Goal: Task Accomplishment & Management: Use online tool/utility

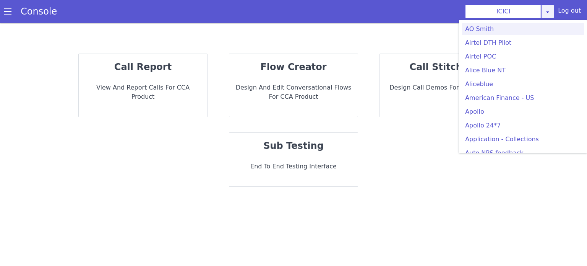
click at [547, 15] on div "ICICI AO Smith Airtel DTH Pilot Airtel POC Alice Blue NT Aliceblue American Fin…" at bounding box center [509, 12] width 89 height 14
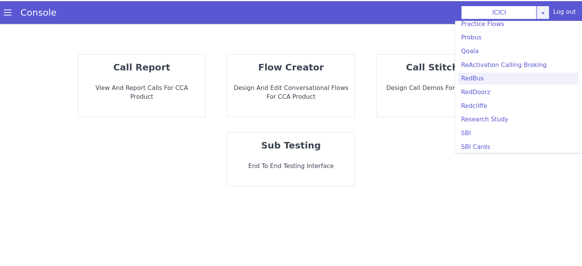
scroll to position [1568, 0]
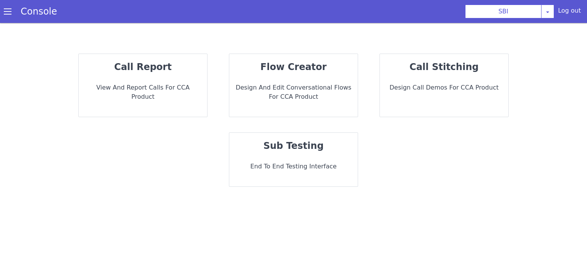
click at [281, 156] on div "sub testing End to End Testing Interface" at bounding box center [293, 160] width 129 height 54
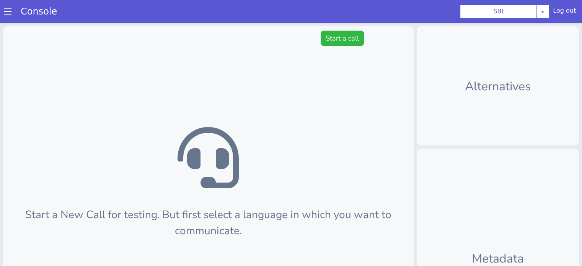
scroll to position [2, 0]
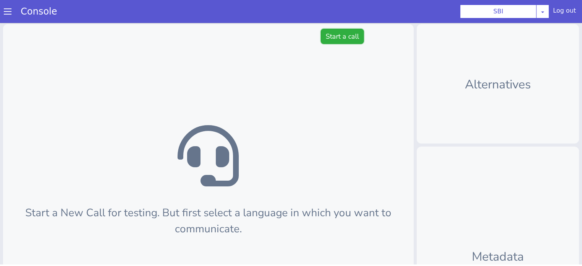
click at [344, 32] on button "Start a call" at bounding box center [341, 36] width 43 height 15
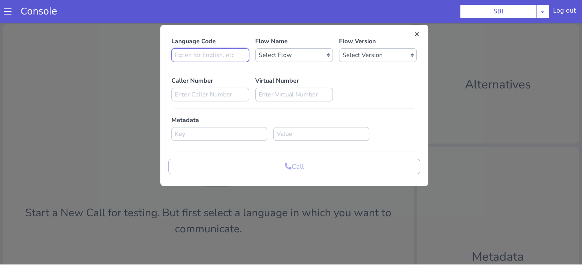
click at [180, 60] on input at bounding box center [210, 55] width 78 height 14
type input "en"
click at [291, 49] on select "Select Flow pre due SBI B0 SBI FARMER BOT English 2024 SBI INBOUND CALL STEERIN…" at bounding box center [294, 55] width 78 height 14
select select "3536d211-3c77-413a-9464-cbbfa57b0f64"
click at [255, 48] on select "Select Flow pre due SBI B0 SBI FARMER BOT English 2024 SBI INBOUND CALL STEERIN…" at bounding box center [294, 55] width 78 height 14
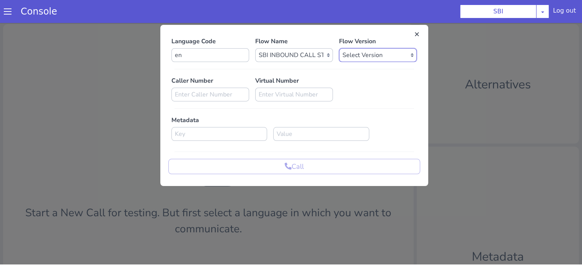
click at [381, 51] on select "Select Version 0.1.4 0.1.3 0.1.2 0.1.1 0.1.0 0.0.170 0.0.169 0.0.168 0.0.167 0.…" at bounding box center [378, 55] width 78 height 14
select select "0.1.4"
click at [339, 48] on select "Select Version 0.1.4 0.1.3 0.1.2 0.1.1 0.1.0 0.0.170 0.0.169 0.0.168 0.0.167 0.…" at bounding box center [378, 55] width 78 height 14
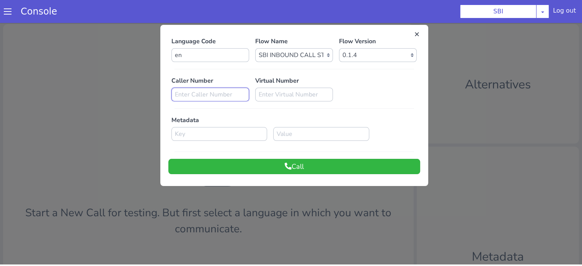
click at [233, 94] on input at bounding box center [210, 95] width 78 height 14
type input "9804188730"
click at [280, 218] on div at bounding box center [291, 142] width 582 height 243
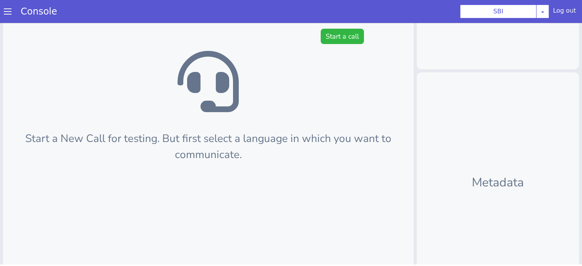
scroll to position [124, 0]
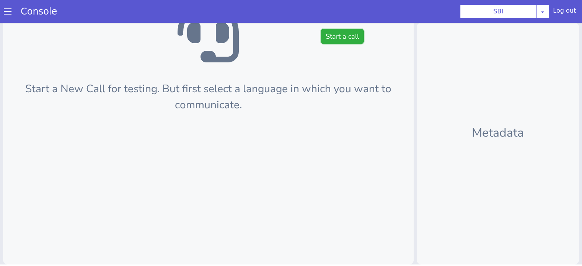
click at [337, 40] on button "Start a call" at bounding box center [341, 36] width 43 height 15
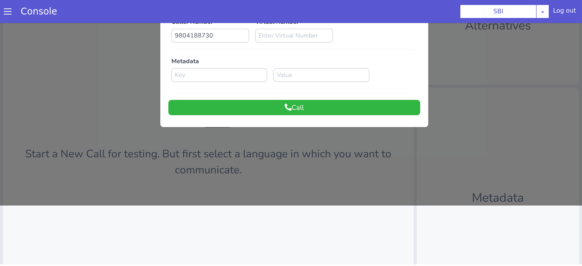
scroll to position [0, 0]
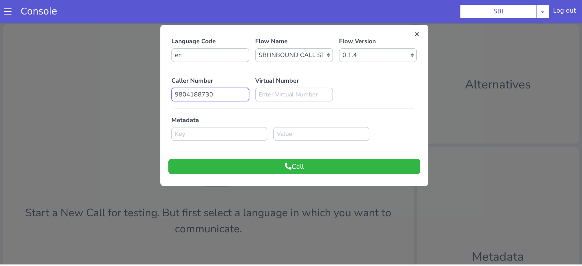
click at [221, 99] on input "9804188730" at bounding box center [210, 95] width 78 height 14
paste input "8588966013"
type input "8588966013"
click at [265, 166] on button "Call" at bounding box center [294, 166] width 252 height 15
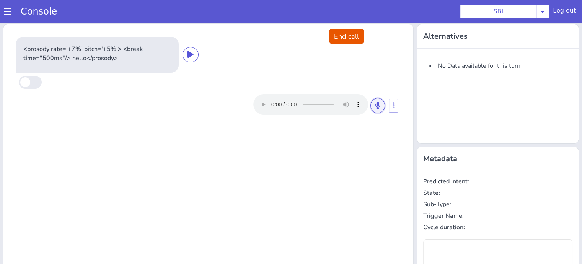
click at [375, 104] on icon at bounding box center [377, 105] width 5 height 7
click at [375, 108] on icon at bounding box center [377, 105] width 5 height 7
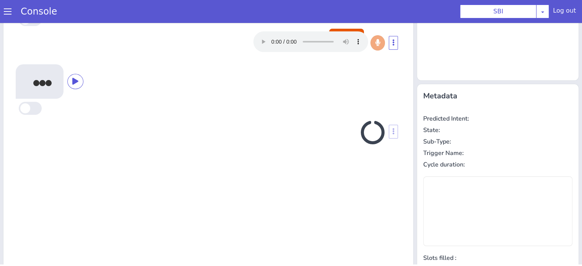
scroll to position [26, 0]
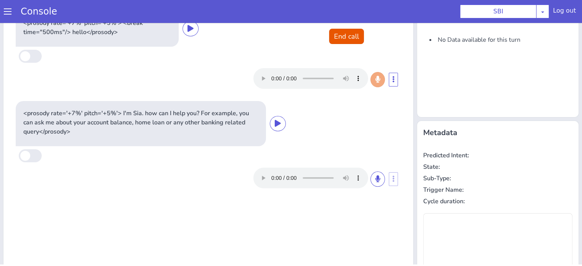
type input "null"
click at [372, 182] on button at bounding box center [377, 178] width 15 height 15
click at [379, 184] on div at bounding box center [319, 178] width 132 height 21
click at [377, 180] on button at bounding box center [377, 178] width 15 height 15
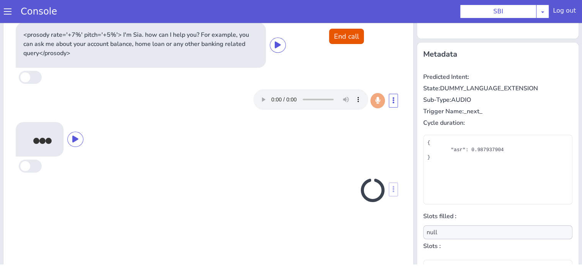
scroll to position [86, 0]
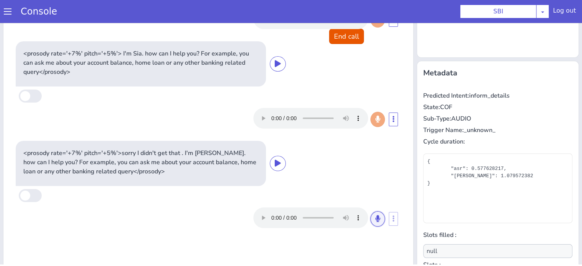
click at [378, 218] on button at bounding box center [377, 218] width 15 height 15
click at [375, 220] on icon at bounding box center [377, 218] width 5 height 7
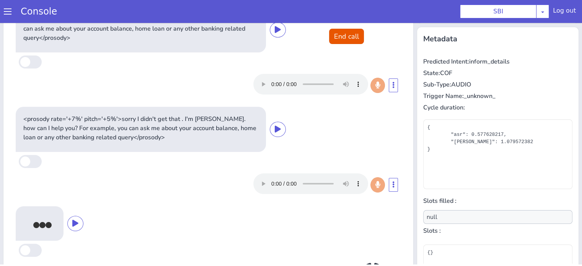
scroll to position [34, 0]
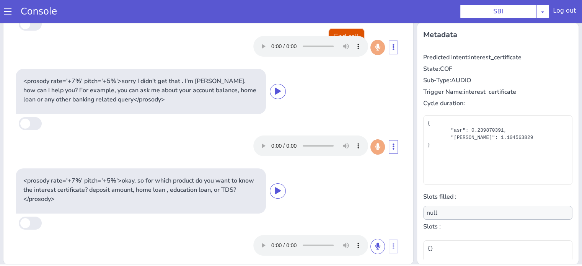
click at [346, 32] on button "End call" at bounding box center [346, 36] width 35 height 15
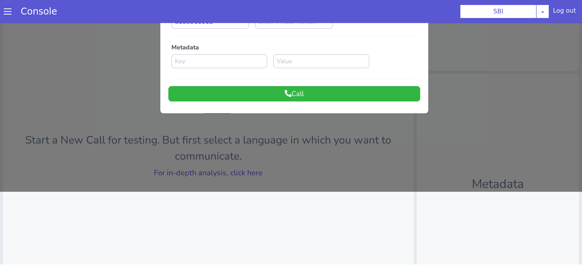
scroll to position [9, 0]
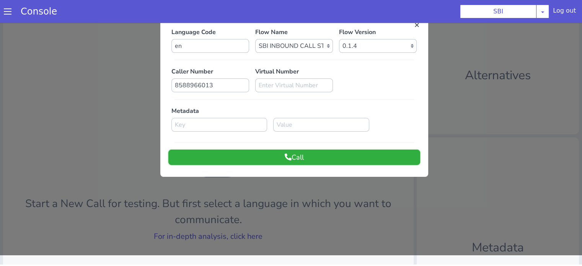
click at [294, 156] on button "Call" at bounding box center [294, 157] width 252 height 15
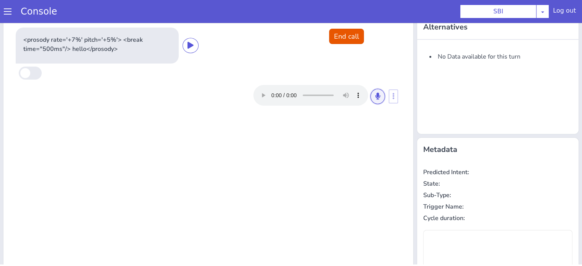
click at [375, 97] on icon at bounding box center [377, 96] width 5 height 7
click at [375, 95] on icon at bounding box center [377, 96] width 5 height 7
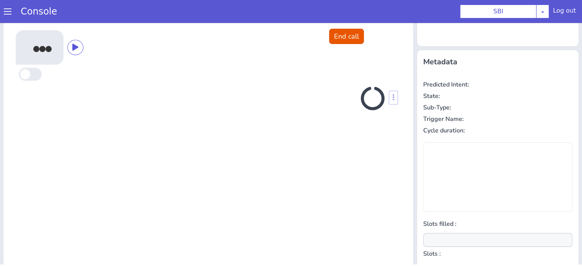
scroll to position [0, 0]
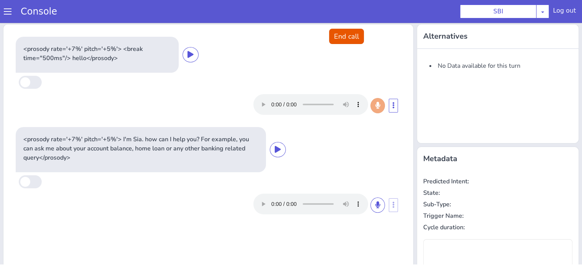
type input "null"
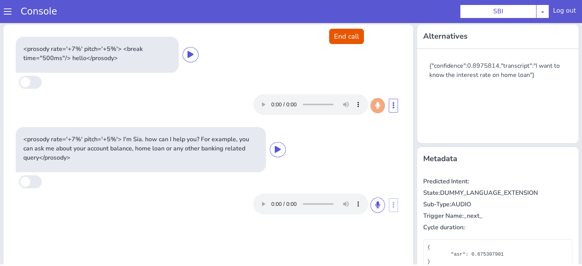
scroll to position [38, 0]
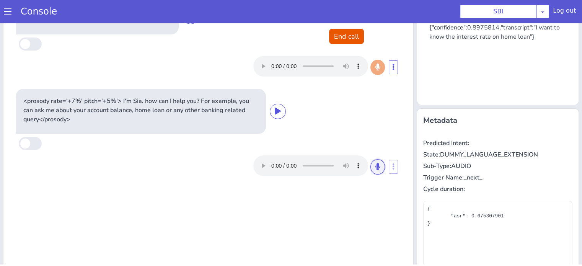
click at [375, 167] on icon at bounding box center [377, 166] width 5 height 7
drag, startPoint x: 374, startPoint y: 166, endPoint x: 362, endPoint y: 166, distance: 12.2
click at [375, 166] on icon at bounding box center [377, 166] width 5 height 7
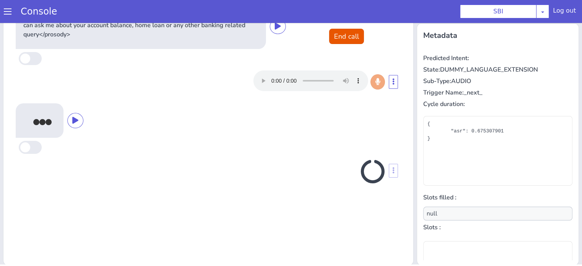
scroll to position [124, 0]
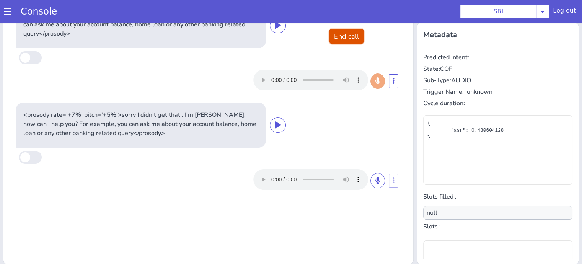
click at [351, 36] on button "End call" at bounding box center [346, 36] width 35 height 15
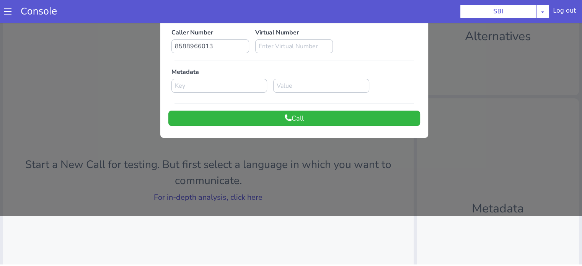
scroll to position [0, 0]
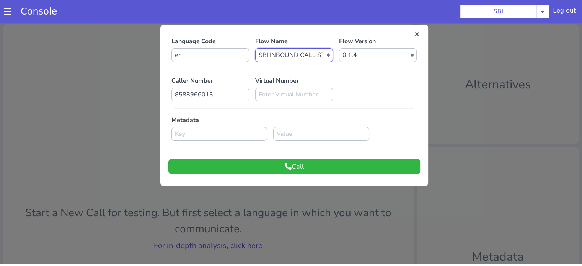
click at [311, 55] on select "Select Flow pre due SBI B0 SBI FARMER BOT English 2024 SBI INBOUND CALL STEERIN…" at bounding box center [294, 55] width 78 height 14
click at [213, 98] on input "8588966013" at bounding box center [210, 95] width 78 height 14
click at [235, 94] on input "8588966013" at bounding box center [210, 95] width 78 height 14
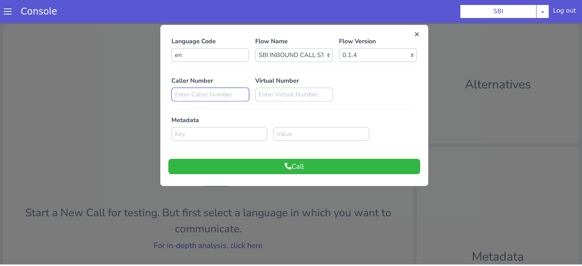
paste input "8588966013"
type input "8588966013"
click at [205, 59] on input "en" at bounding box center [210, 55] width 78 height 14
type input "e"
type input "en"
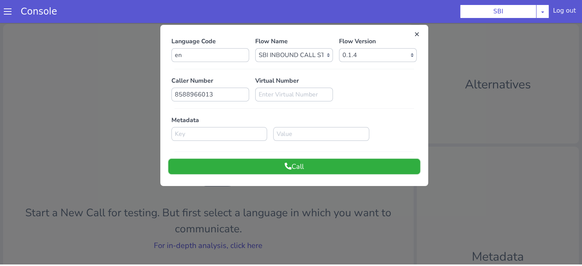
click at [308, 166] on button "Call" at bounding box center [294, 166] width 252 height 15
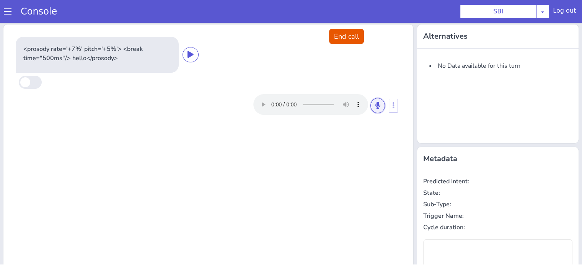
click at [377, 107] on button at bounding box center [377, 105] width 15 height 15
click at [370, 105] on button at bounding box center [377, 105] width 15 height 15
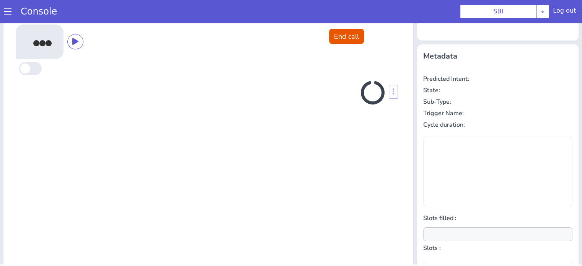
scroll to position [26, 0]
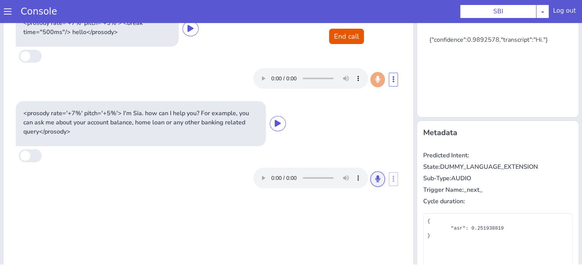
click at [376, 181] on button at bounding box center [377, 178] width 15 height 15
click at [375, 179] on icon at bounding box center [377, 178] width 5 height 7
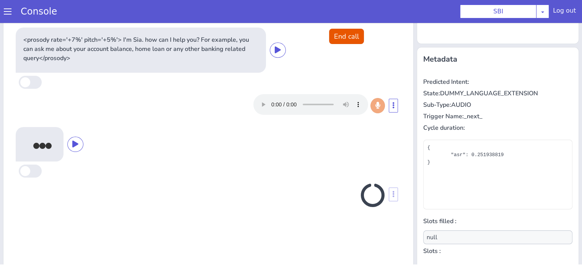
scroll to position [124, 0]
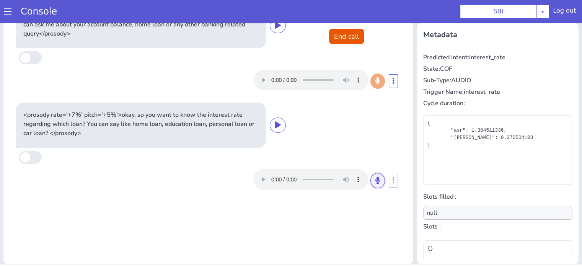
click at [375, 179] on icon at bounding box center [377, 180] width 5 height 7
click at [375, 181] on icon at bounding box center [377, 180] width 5 height 7
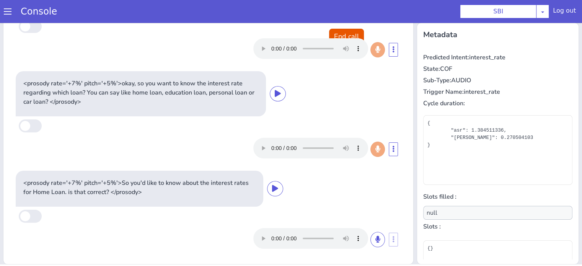
scroll to position [31, 0]
click at [370, 237] on button at bounding box center [377, 239] width 15 height 15
click at [375, 238] on icon at bounding box center [377, 239] width 5 height 7
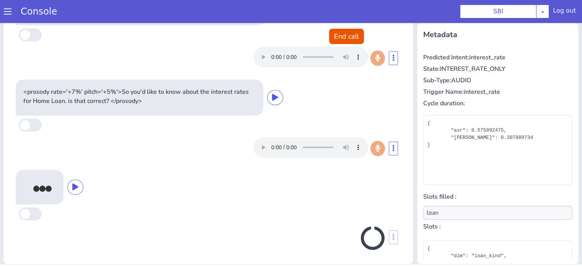
scroll to position [124, 0]
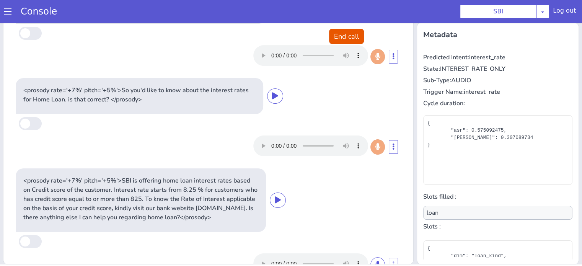
type input "null"
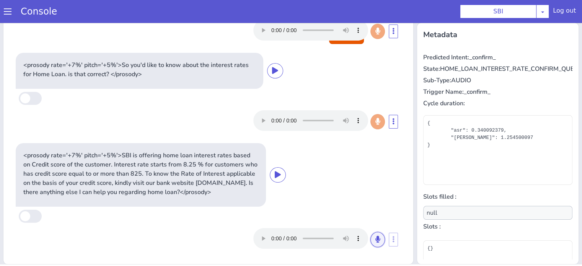
click at [375, 239] on icon at bounding box center [377, 239] width 5 height 7
click at [375, 236] on icon at bounding box center [377, 239] width 5 height 7
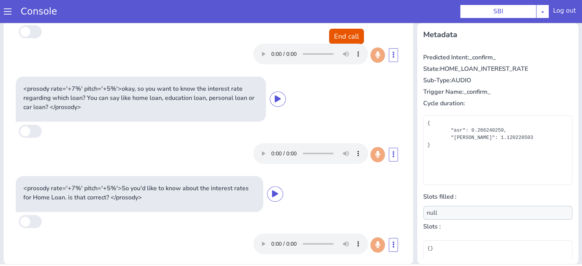
scroll to position [0, 0]
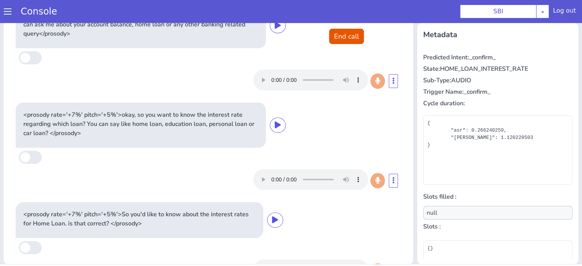
click at [237, 133] on p "<prosody rate='+7%' pitch='+5%'>okay, so you want to know the interest rate reg…" at bounding box center [140, 124] width 235 height 28
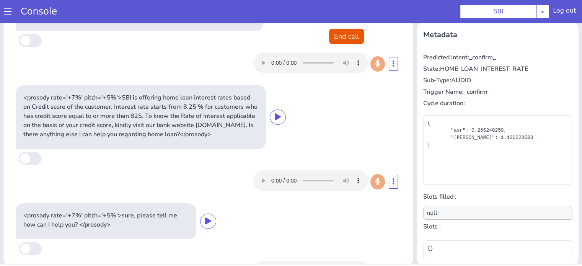
scroll to position [248, 0]
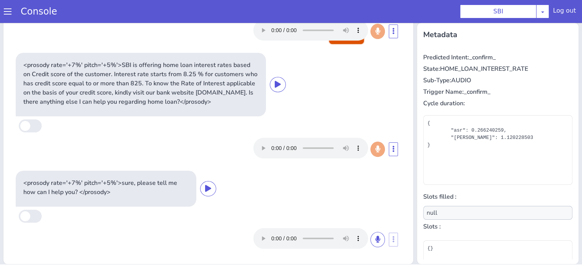
click at [342, 37] on button "End call" at bounding box center [346, 36] width 35 height 15
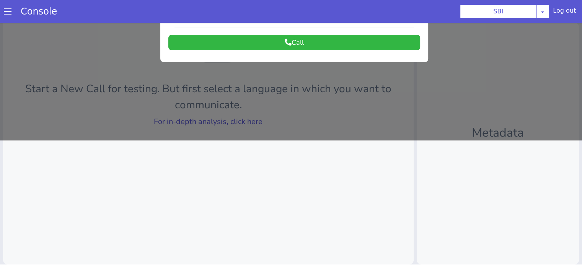
click at [243, 118] on div at bounding box center [291, 18] width 582 height 243
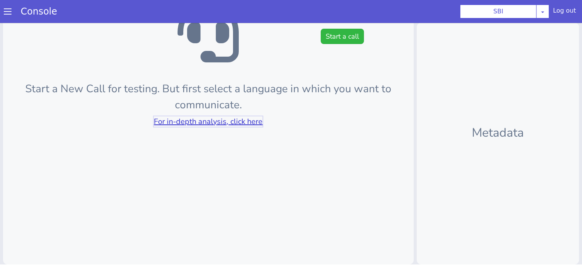
click at [242, 119] on link "For in-depth analysis, click here" at bounding box center [208, 121] width 109 height 10
click at [327, 37] on button "Start a call" at bounding box center [341, 36] width 43 height 15
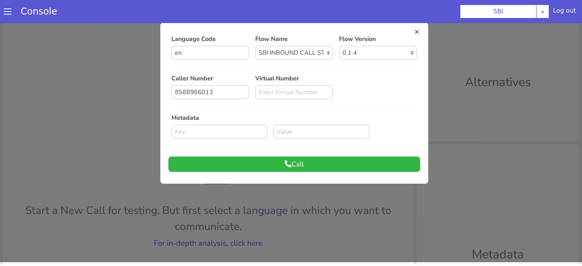
scroll to position [0, 0]
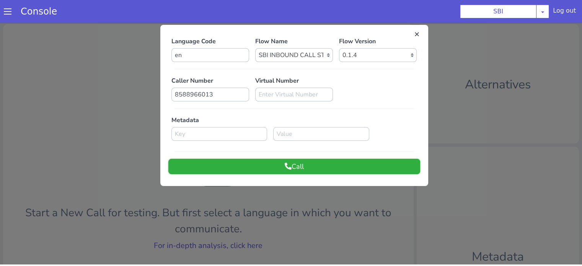
click at [286, 167] on icon at bounding box center [288, 166] width 7 height 7
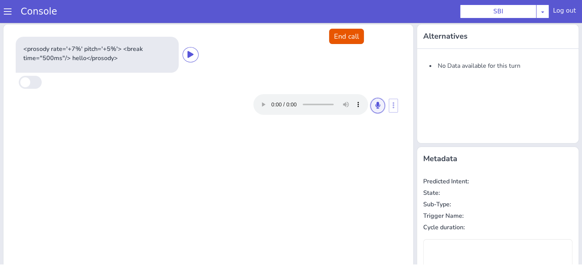
click at [378, 106] on button at bounding box center [377, 105] width 15 height 15
click at [370, 100] on button at bounding box center [377, 105] width 15 height 15
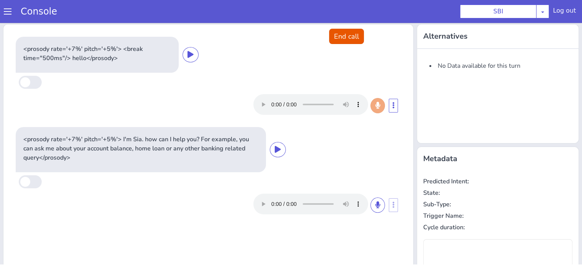
type input "null"
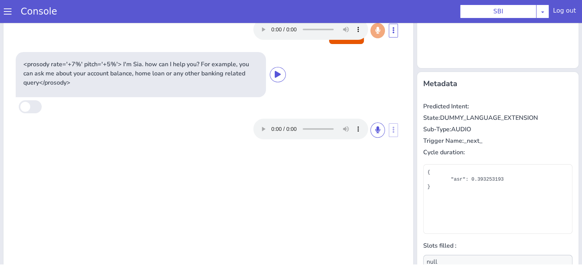
scroll to position [76, 0]
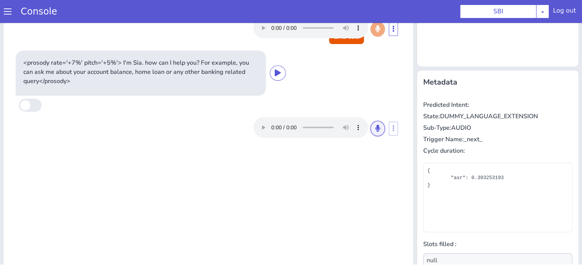
click at [374, 133] on button at bounding box center [377, 128] width 15 height 15
drag, startPoint x: 374, startPoint y: 126, endPoint x: 356, endPoint y: 133, distance: 18.7
click at [375, 126] on icon at bounding box center [377, 128] width 5 height 7
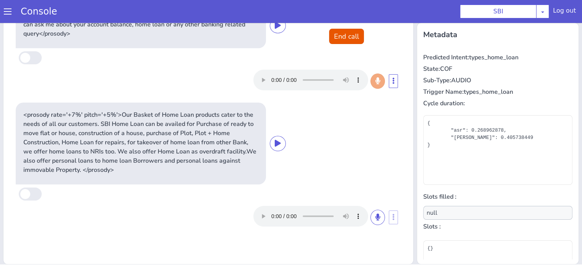
scroll to position [75, 0]
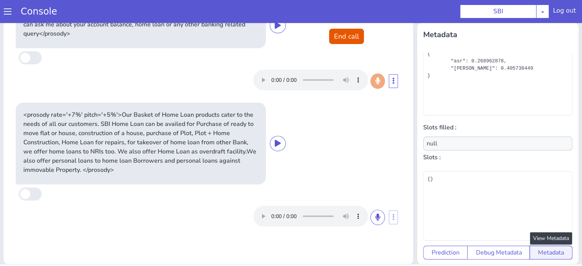
click at [541, 246] on button "Metadata" at bounding box center [550, 253] width 43 height 14
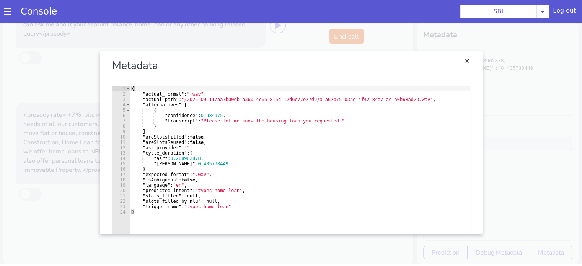
click at [506, 133] on link "Close" at bounding box center [291, 142] width 582 height 243
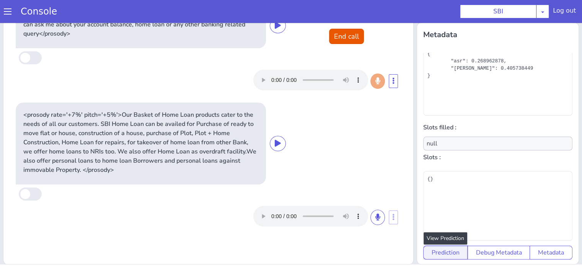
click at [454, 246] on button "Prediction" at bounding box center [445, 253] width 45 height 14
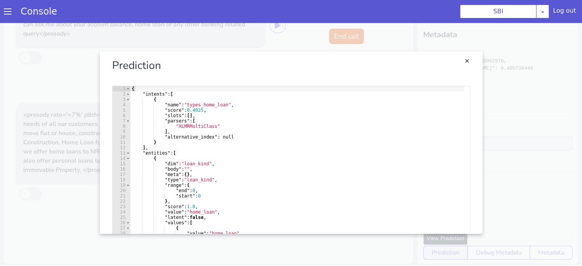
scroll to position [0, 0]
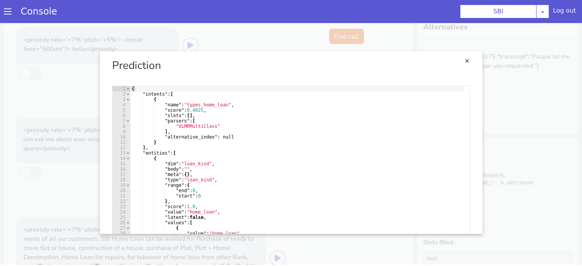
click at [500, 168] on link "Close" at bounding box center [291, 142] width 582 height 243
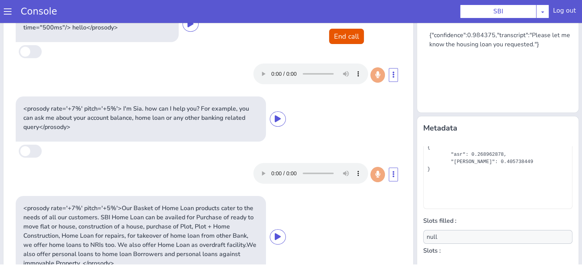
scroll to position [124, 0]
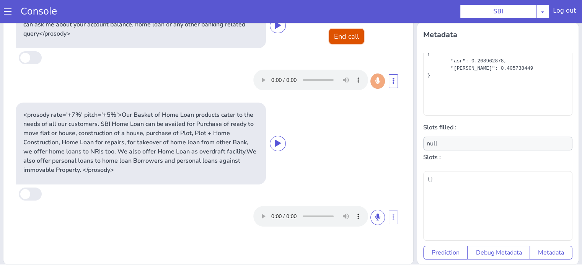
click at [347, 41] on button "End call" at bounding box center [346, 36] width 35 height 15
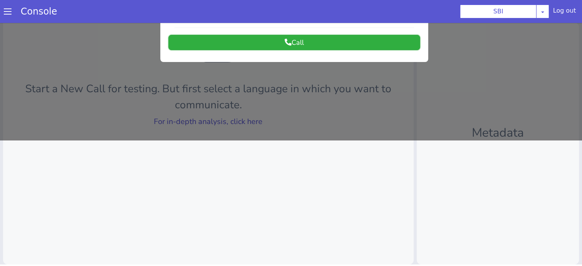
click at [288, 40] on button "Call" at bounding box center [294, 42] width 252 height 15
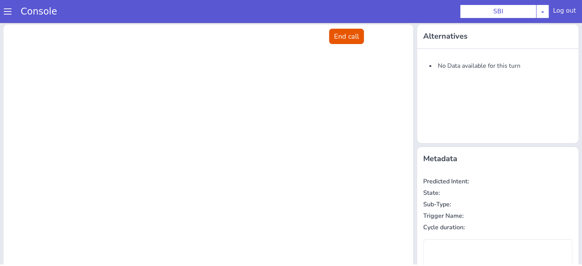
scroll to position [0, 0]
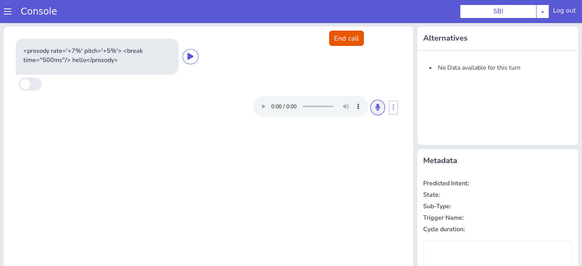
click at [370, 111] on button at bounding box center [377, 107] width 15 height 15
click at [376, 107] on button at bounding box center [377, 107] width 15 height 15
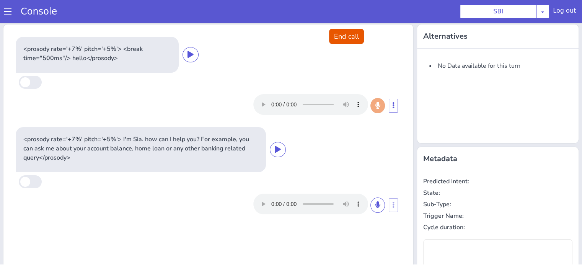
type input "null"
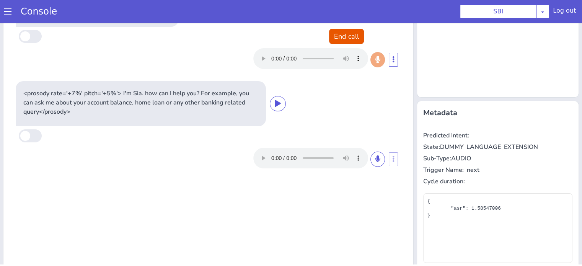
scroll to position [76, 0]
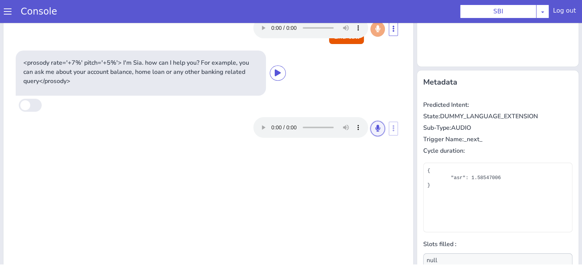
drag, startPoint x: 377, startPoint y: 132, endPoint x: 349, endPoint y: 138, distance: 28.5
click at [377, 133] on button at bounding box center [377, 128] width 15 height 15
click at [378, 129] on button at bounding box center [377, 128] width 15 height 15
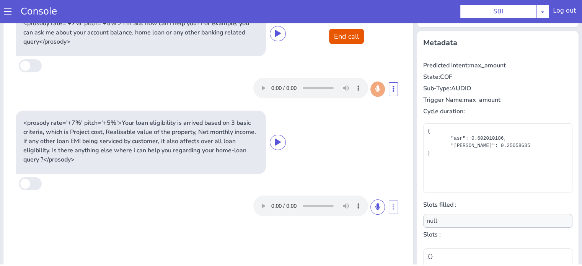
scroll to position [124, 0]
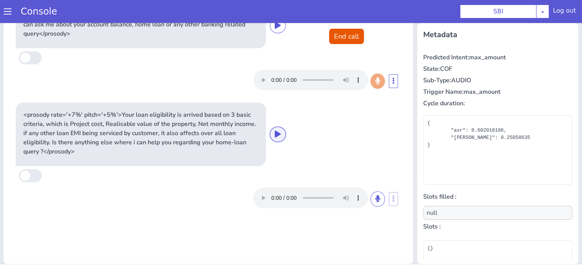
click at [279, 137] on button at bounding box center [278, 134] width 16 height 15
click at [275, 133] on icon at bounding box center [278, 133] width 6 height 7
click at [375, 197] on icon at bounding box center [377, 198] width 5 height 7
click at [375, 200] on icon at bounding box center [377, 198] width 5 height 7
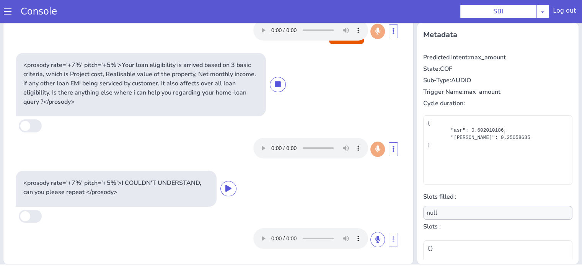
scroll to position [49, 0]
click at [375, 239] on icon at bounding box center [377, 239] width 5 height 7
click at [375, 236] on icon at bounding box center [377, 239] width 5 height 7
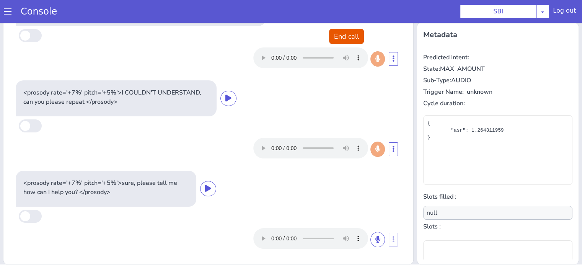
scroll to position [140, 0]
click at [337, 30] on button "End call" at bounding box center [346, 36] width 35 height 15
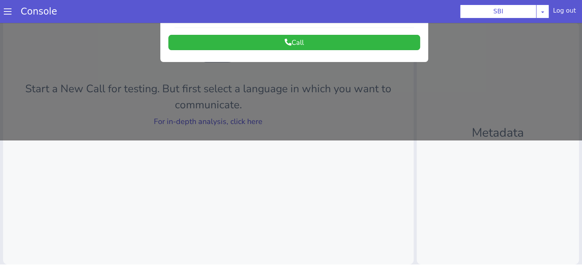
click at [242, 122] on div at bounding box center [291, 18] width 582 height 243
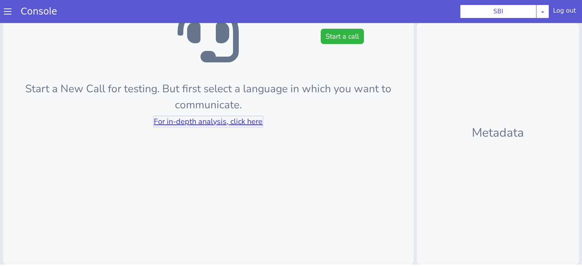
click at [242, 122] on link "For in-depth analysis, click here" at bounding box center [208, 121] width 109 height 10
click at [336, 33] on button "Start a call" at bounding box center [341, 36] width 43 height 15
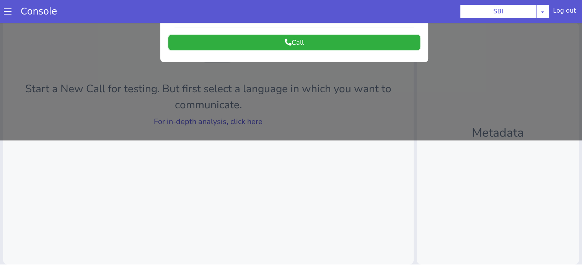
click at [312, 44] on button "Call" at bounding box center [294, 42] width 252 height 15
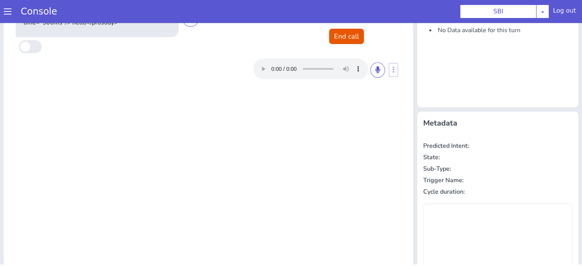
scroll to position [0, 0]
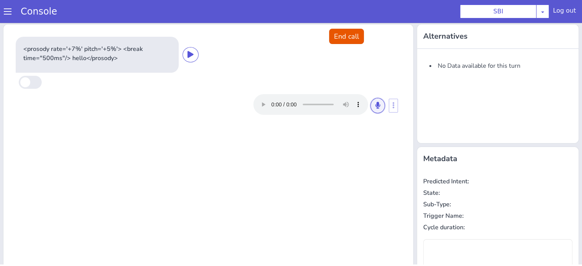
click at [377, 106] on button at bounding box center [377, 105] width 15 height 15
click at [370, 105] on button at bounding box center [377, 105] width 15 height 15
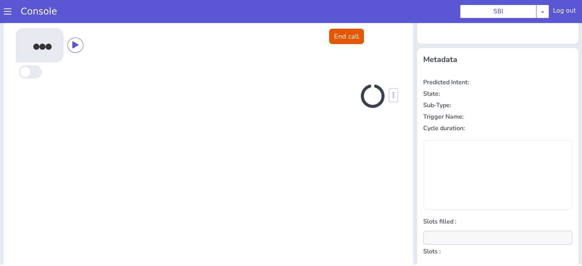
scroll to position [102, 0]
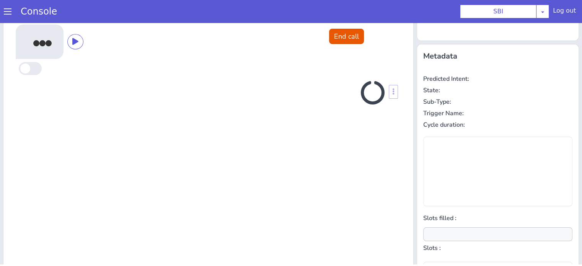
type input "null"
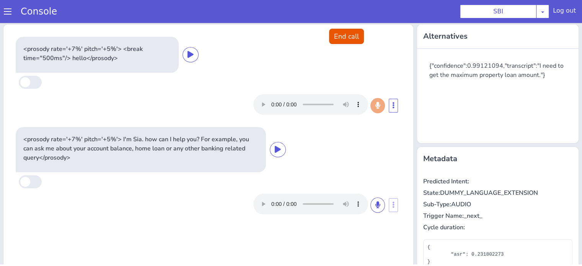
scroll to position [38, 0]
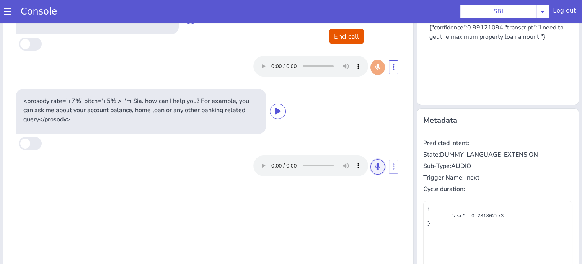
click at [378, 163] on button at bounding box center [377, 166] width 15 height 15
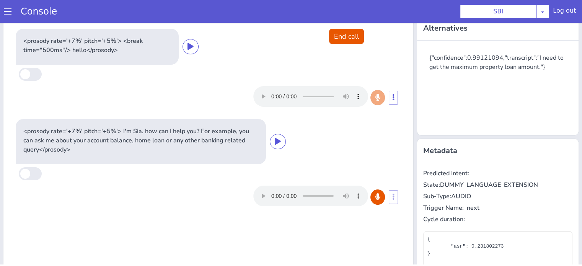
scroll to position [0, 0]
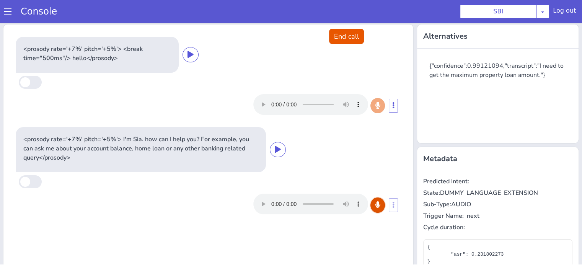
click at [375, 206] on icon at bounding box center [377, 204] width 5 height 7
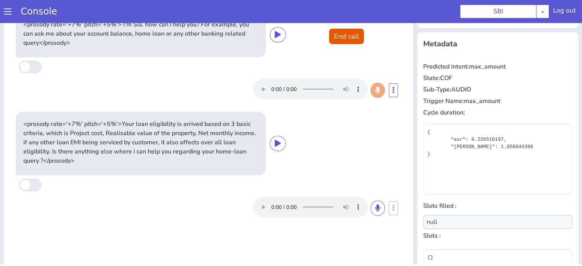
scroll to position [124, 0]
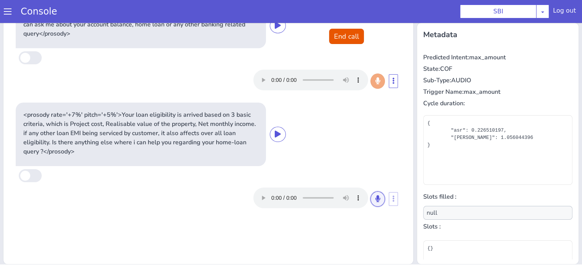
drag, startPoint x: 374, startPoint y: 197, endPoint x: 365, endPoint y: 159, distance: 39.3
click at [375, 198] on icon at bounding box center [377, 198] width 5 height 7
click at [375, 197] on icon at bounding box center [377, 198] width 5 height 7
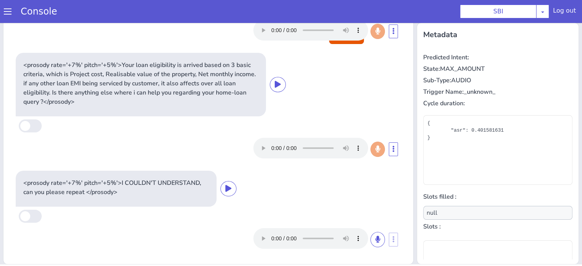
scroll to position [49, 0]
click at [372, 242] on button at bounding box center [377, 239] width 15 height 15
click at [370, 242] on button at bounding box center [377, 239] width 15 height 15
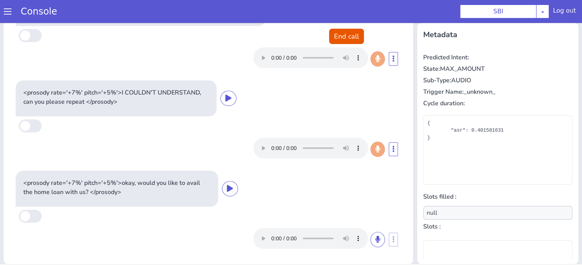
scroll to position [140, 0]
click at [335, 37] on button "End call" at bounding box center [346, 36] width 35 height 15
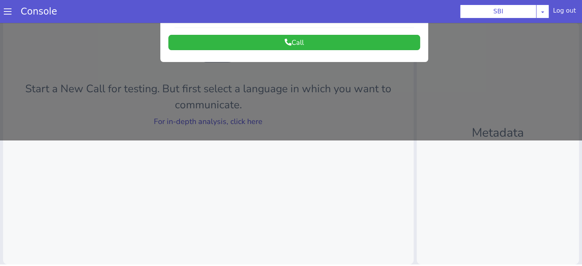
scroll to position [0, 0]
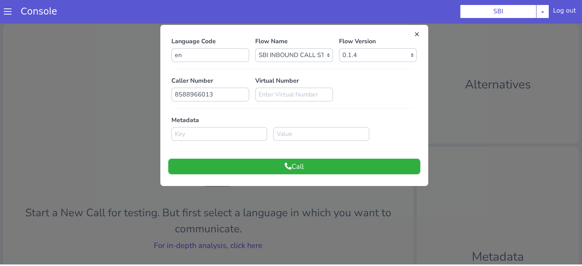
click at [326, 169] on button "Call" at bounding box center [294, 166] width 252 height 15
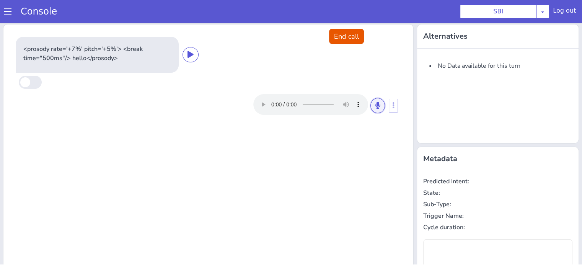
click at [375, 104] on icon at bounding box center [377, 105] width 5 height 7
click at [375, 102] on icon at bounding box center [377, 105] width 5 height 7
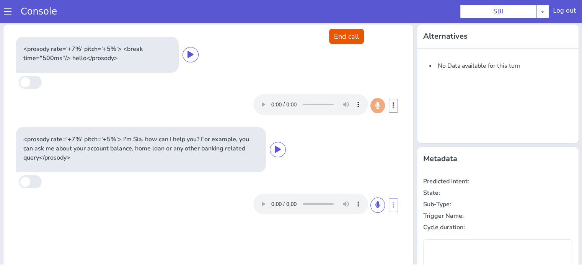
type input "null"
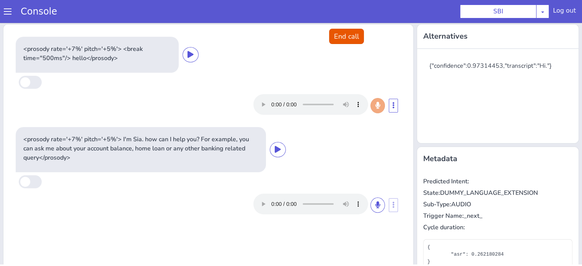
scroll to position [38, 0]
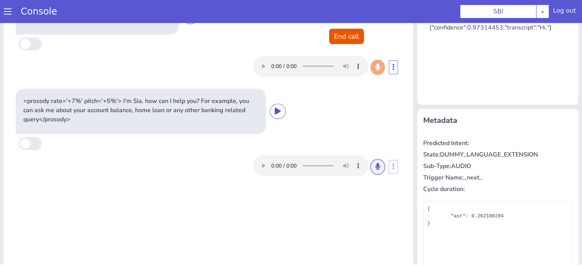
click at [376, 166] on button at bounding box center [377, 166] width 15 height 15
click at [374, 170] on button at bounding box center [377, 166] width 15 height 15
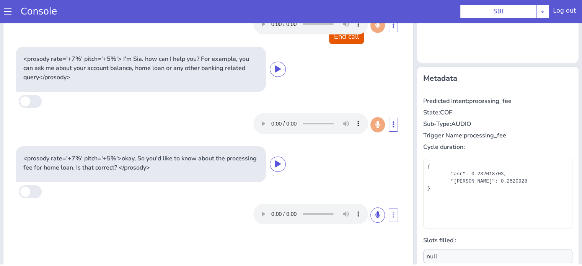
scroll to position [124, 0]
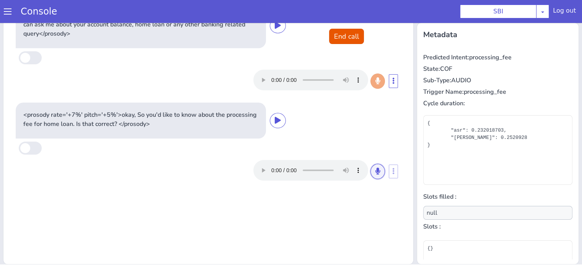
click at [375, 172] on icon at bounding box center [377, 171] width 5 height 7
click at [375, 173] on icon at bounding box center [377, 171] width 5 height 7
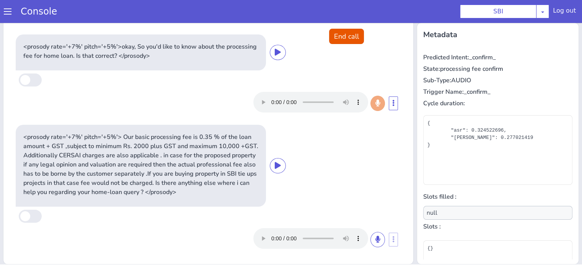
scroll to position [77, 0]
click at [275, 162] on icon at bounding box center [278, 165] width 6 height 7
click at [274, 162] on button at bounding box center [278, 165] width 16 height 15
click at [375, 239] on icon at bounding box center [377, 239] width 5 height 7
click at [375, 240] on icon at bounding box center [377, 239] width 5 height 7
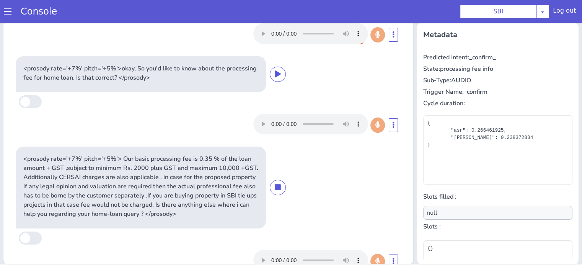
scroll to position [167, 0]
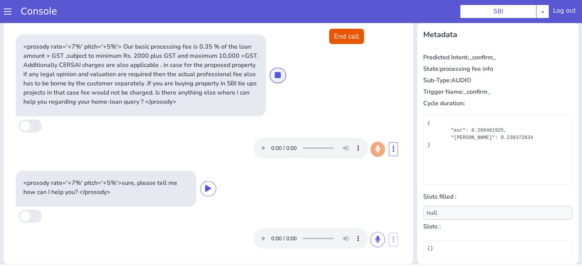
click at [275, 72] on icon at bounding box center [278, 75] width 6 height 7
click at [273, 74] on button at bounding box center [278, 75] width 16 height 15
click at [275, 72] on icon at bounding box center [278, 75] width 6 height 7
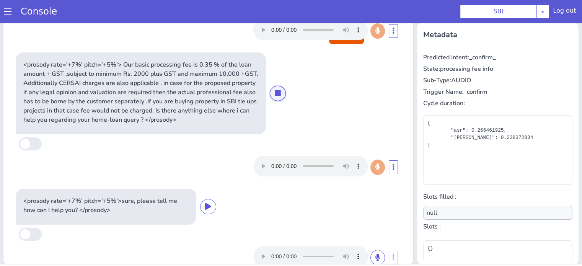
scroll to position [129, 0]
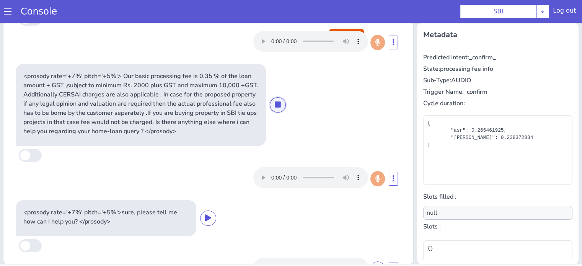
click at [275, 106] on icon at bounding box center [278, 104] width 6 height 7
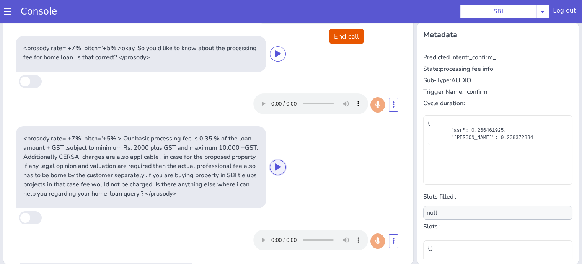
scroll to position [14, 0]
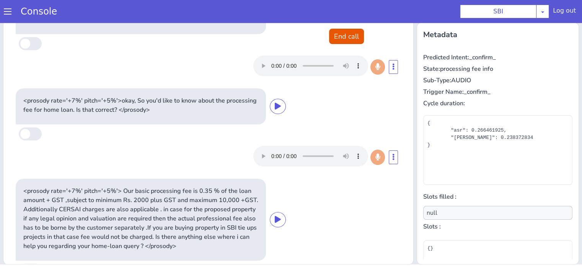
click at [338, 44] on div "<prosody rate='+7%' pitch='+5%'> I'm Sia. how can I help you? For example, you …" at bounding box center [208, 34] width 391 height 96
click at [341, 37] on button "End call" at bounding box center [346, 36] width 35 height 15
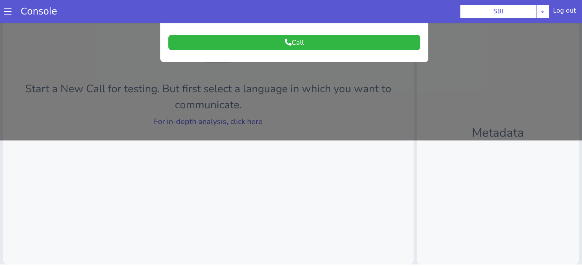
click at [241, 119] on div at bounding box center [291, 18] width 582 height 243
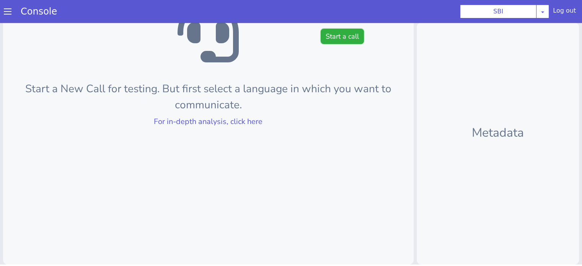
click at [343, 32] on button "Start a call" at bounding box center [341, 36] width 43 height 15
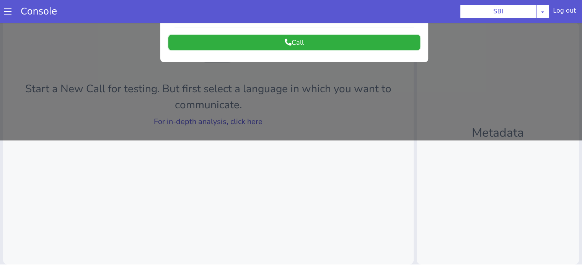
click at [325, 45] on button "Call" at bounding box center [294, 42] width 252 height 15
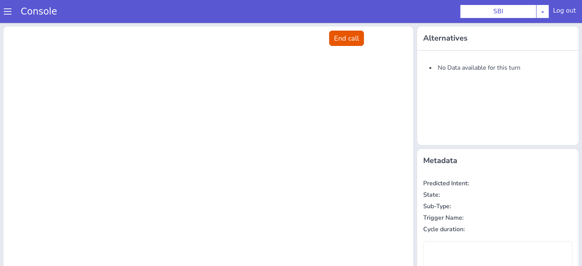
scroll to position [0, 0]
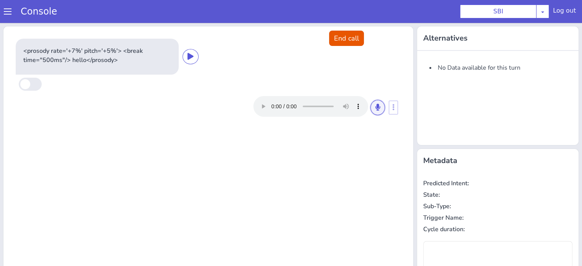
click at [375, 105] on icon at bounding box center [377, 107] width 5 height 7
click at [375, 107] on icon at bounding box center [377, 107] width 5 height 7
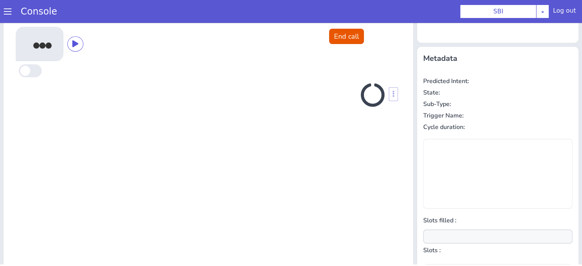
scroll to position [102, 0]
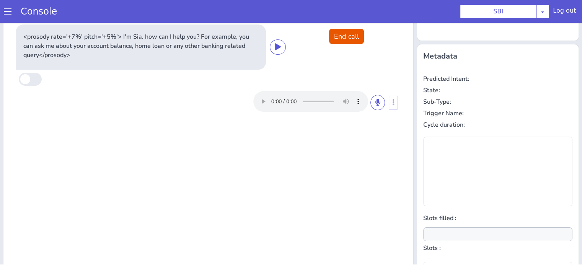
type input "null"
drag, startPoint x: 382, startPoint y: 101, endPoint x: 376, endPoint y: 102, distance: 5.8
click at [382, 102] on div at bounding box center [325, 101] width 145 height 21
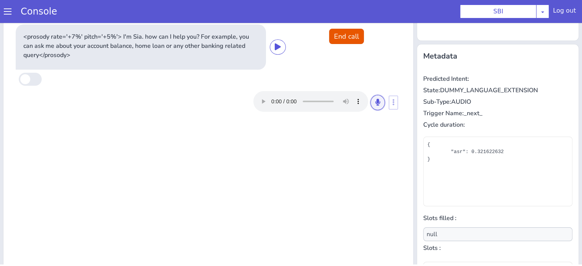
click at [375, 103] on icon at bounding box center [377, 102] width 5 height 7
click at [375, 105] on icon at bounding box center [377, 102] width 5 height 7
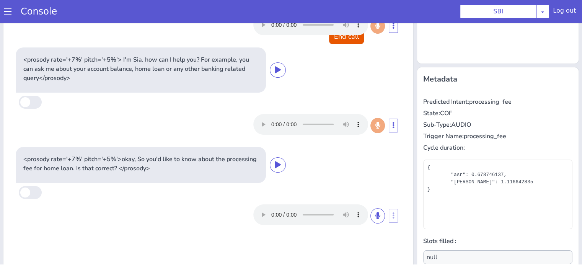
scroll to position [124, 0]
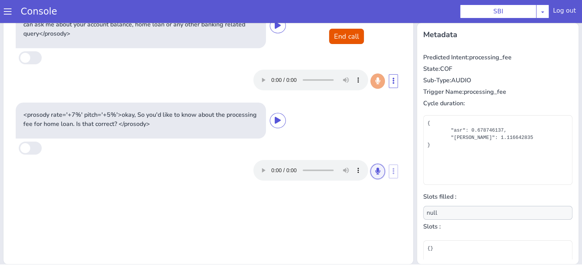
click at [375, 170] on icon at bounding box center [377, 171] width 5 height 7
click at [371, 171] on button at bounding box center [377, 171] width 15 height 15
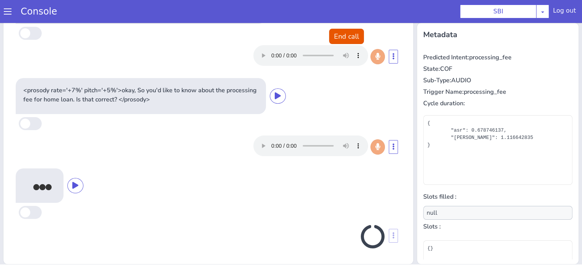
scroll to position [22, 0]
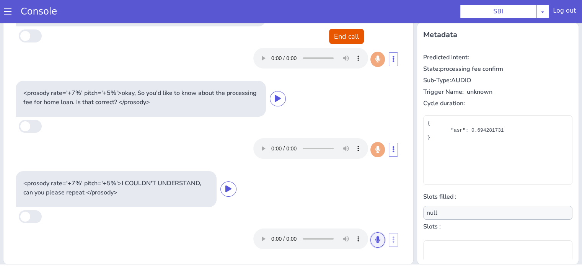
click at [375, 241] on icon at bounding box center [377, 239] width 5 height 7
click at [375, 236] on icon at bounding box center [377, 239] width 5 height 7
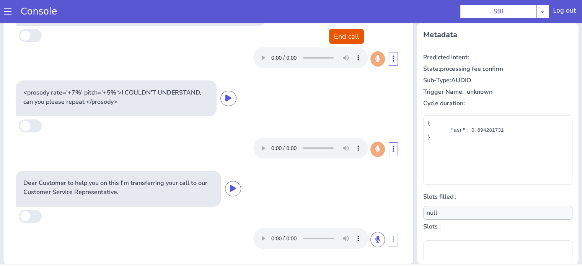
scroll to position [112, 0]
click at [345, 34] on button "End call" at bounding box center [346, 36] width 35 height 15
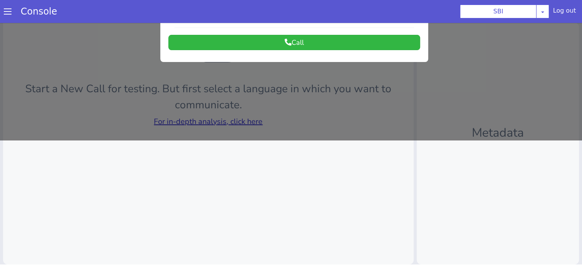
click at [174, 122] on div at bounding box center [291, 18] width 582 height 243
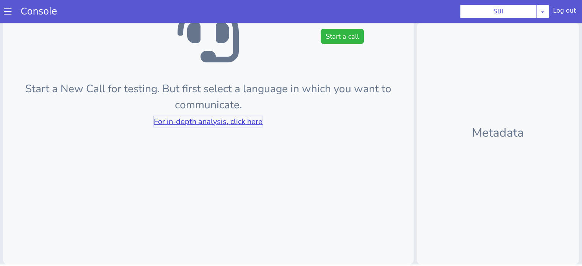
click at [174, 120] on link "For in-depth analysis, click here" at bounding box center [208, 121] width 109 height 10
click at [336, 35] on button "Start a call" at bounding box center [341, 36] width 43 height 15
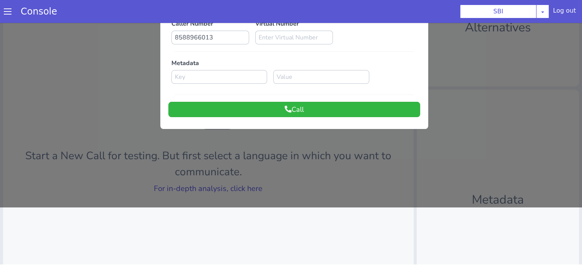
scroll to position [0, 0]
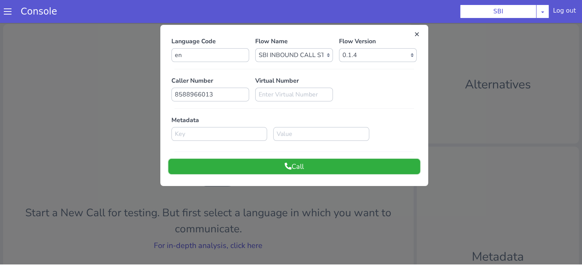
click at [312, 168] on button "Call" at bounding box center [294, 166] width 252 height 15
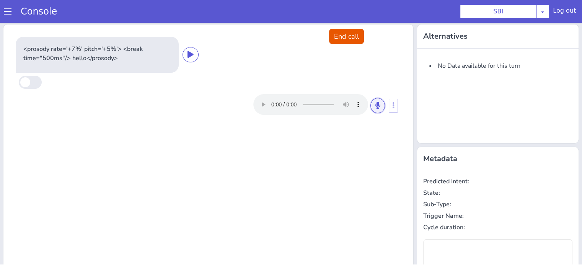
drag, startPoint x: 373, startPoint y: 106, endPoint x: 358, endPoint y: 111, distance: 16.4
click at [375, 106] on icon at bounding box center [377, 105] width 5 height 7
click at [375, 103] on icon at bounding box center [377, 105] width 5 height 7
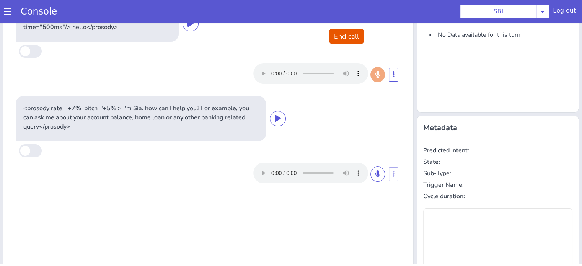
scroll to position [26, 0]
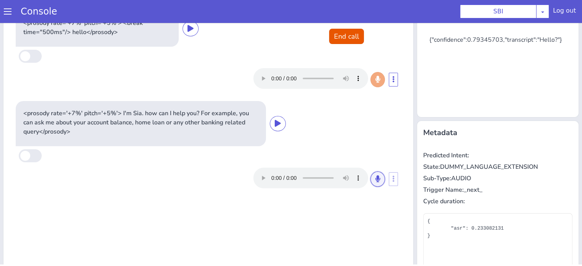
click at [375, 179] on icon at bounding box center [377, 178] width 5 height 7
click at [373, 183] on button at bounding box center [377, 178] width 15 height 15
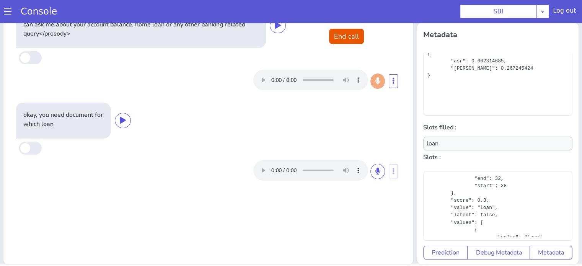
scroll to position [115, 0]
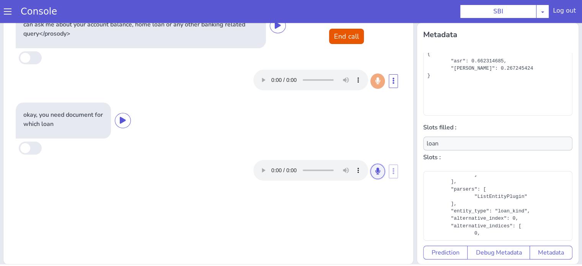
click at [370, 173] on button at bounding box center [377, 171] width 15 height 15
click at [376, 172] on button at bounding box center [377, 171] width 15 height 15
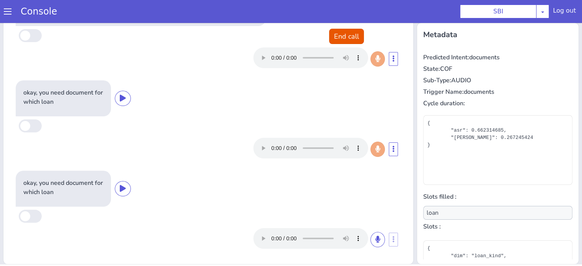
scroll to position [22, 0]
type input "null"
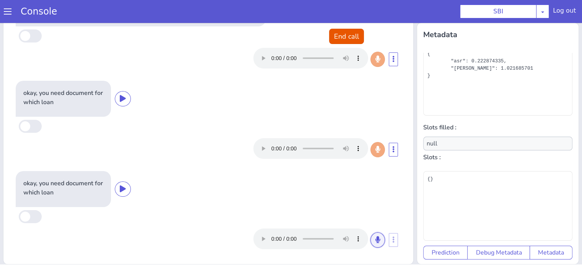
click at [370, 239] on button at bounding box center [377, 239] width 15 height 15
click at [375, 238] on icon at bounding box center [377, 239] width 5 height 7
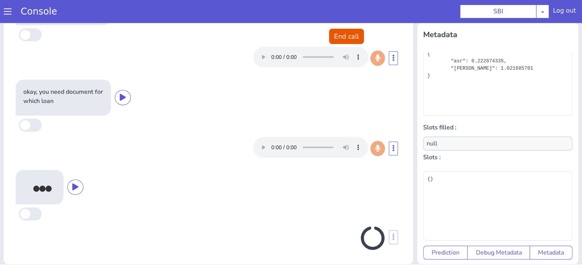
scroll to position [115, 0]
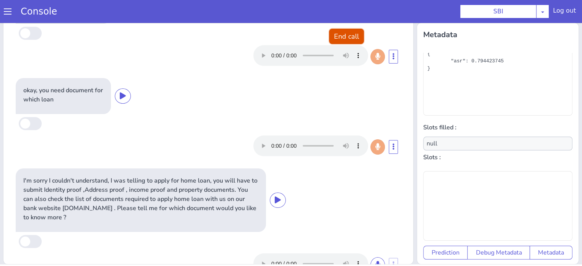
click at [332, 37] on button "End call" at bounding box center [346, 36] width 35 height 15
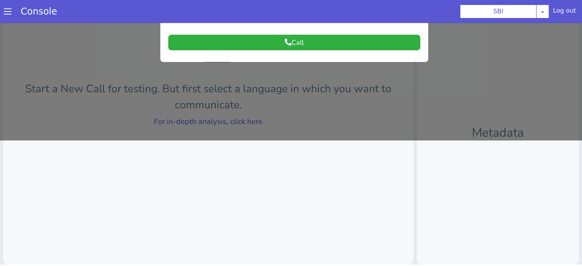
click at [305, 45] on button "Call" at bounding box center [294, 42] width 252 height 15
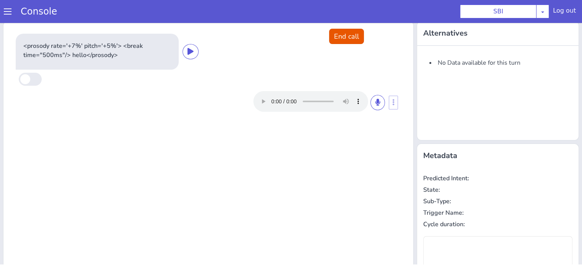
scroll to position [0, 0]
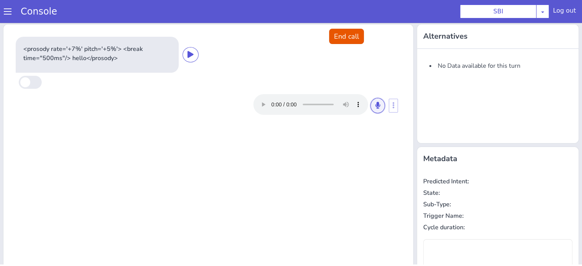
click at [374, 110] on button at bounding box center [377, 105] width 15 height 15
drag, startPoint x: 373, startPoint y: 108, endPoint x: 366, endPoint y: 111, distance: 7.5
click at [375, 108] on icon at bounding box center [377, 105] width 5 height 7
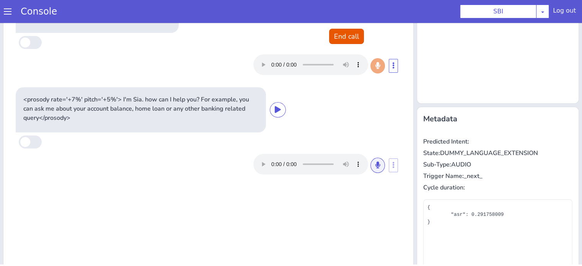
scroll to position [76, 0]
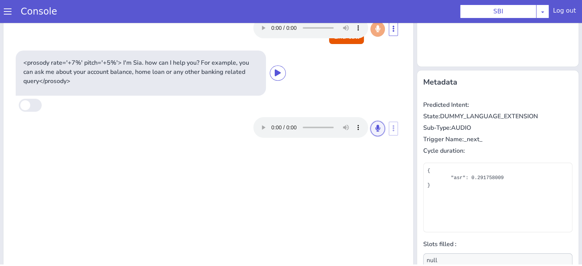
click at [375, 129] on icon at bounding box center [377, 128] width 5 height 7
drag, startPoint x: 373, startPoint y: 129, endPoint x: 362, endPoint y: 131, distance: 11.3
click at [375, 128] on icon at bounding box center [377, 128] width 5 height 7
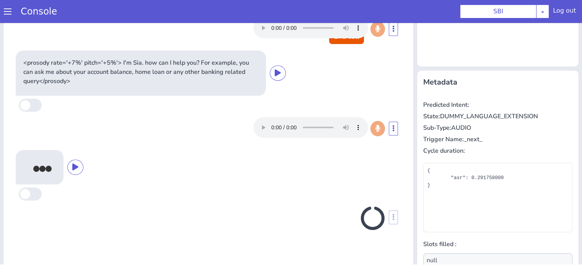
scroll to position [124, 0]
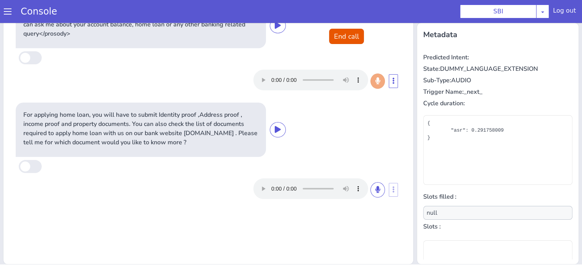
type input "loan"
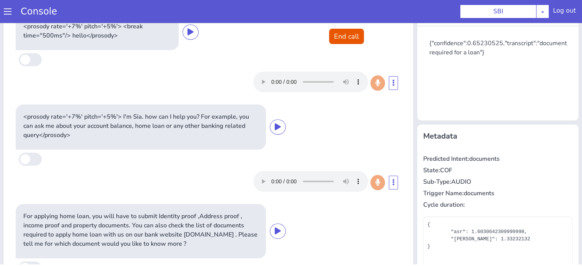
scroll to position [0, 0]
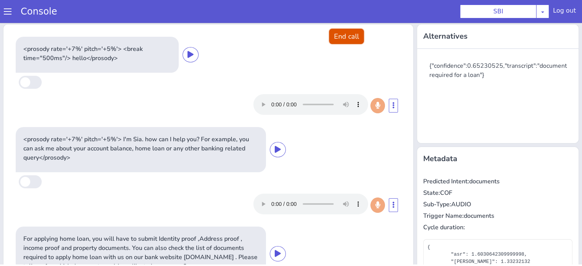
drag, startPoint x: 340, startPoint y: 37, endPoint x: 330, endPoint y: 42, distance: 10.4
click at [340, 37] on button "End call" at bounding box center [346, 36] width 35 height 15
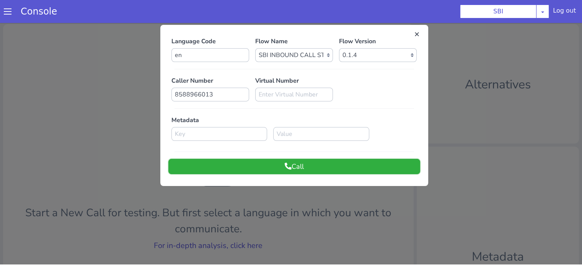
click at [313, 164] on button "Call" at bounding box center [294, 166] width 252 height 15
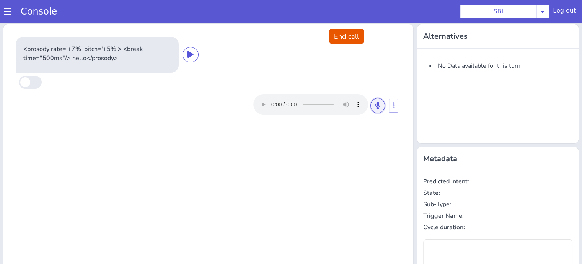
click at [377, 104] on button at bounding box center [377, 105] width 15 height 15
click at [377, 103] on button at bounding box center [377, 105] width 15 height 15
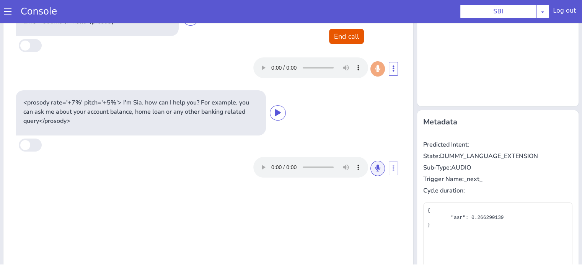
scroll to position [38, 0]
click at [374, 162] on button at bounding box center [377, 166] width 15 height 15
click at [375, 165] on icon at bounding box center [377, 166] width 5 height 7
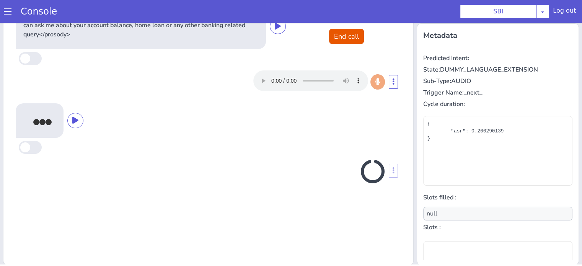
scroll to position [124, 0]
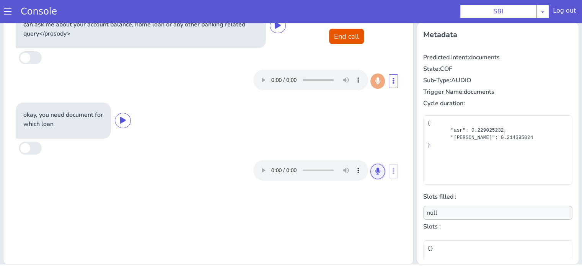
click at [375, 169] on icon at bounding box center [377, 171] width 5 height 7
drag, startPoint x: 378, startPoint y: 170, endPoint x: 376, endPoint y: 175, distance: 5.0
click at [378, 170] on button at bounding box center [377, 171] width 15 height 15
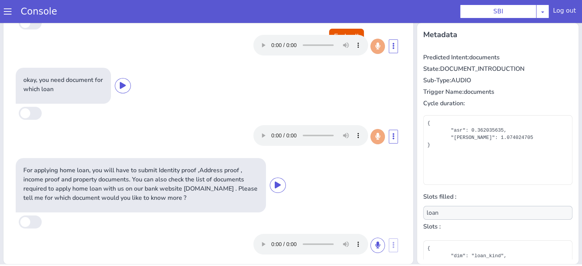
scroll to position [40, 0]
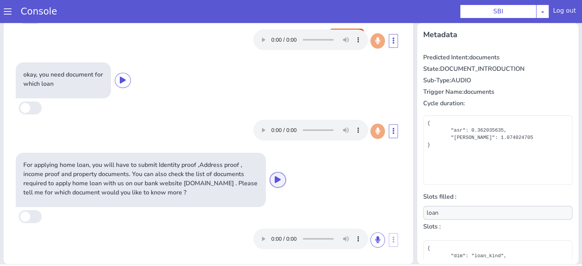
click at [275, 179] on icon at bounding box center [278, 179] width 6 height 7
drag, startPoint x: 366, startPoint y: 237, endPoint x: 362, endPoint y: 231, distance: 8.1
click at [375, 238] on icon at bounding box center [377, 239] width 5 height 7
click at [375, 237] on icon at bounding box center [377, 239] width 5 height 7
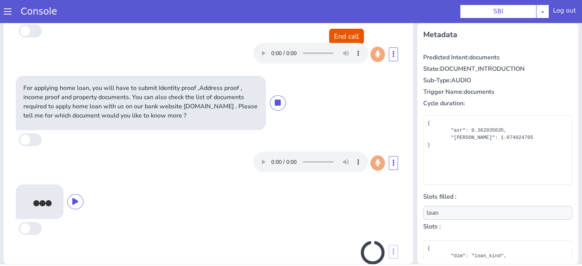
scroll to position [133, 0]
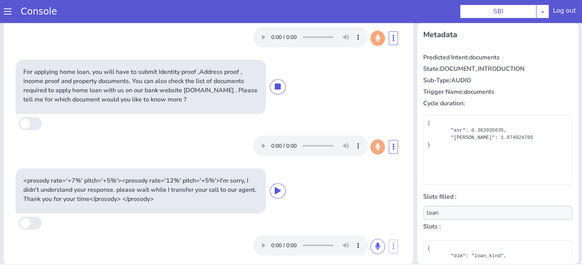
type input "null"
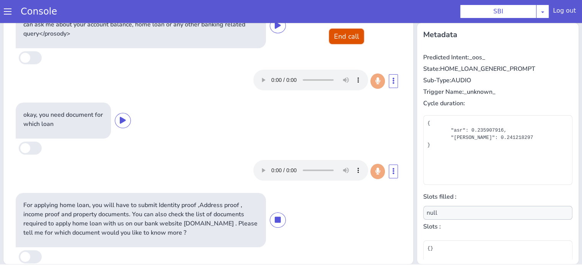
click at [333, 36] on button "End call" at bounding box center [346, 36] width 35 height 15
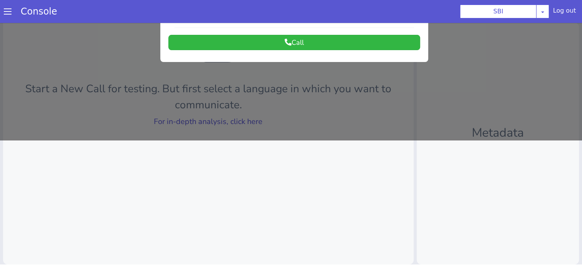
click at [232, 122] on div at bounding box center [291, 18] width 582 height 243
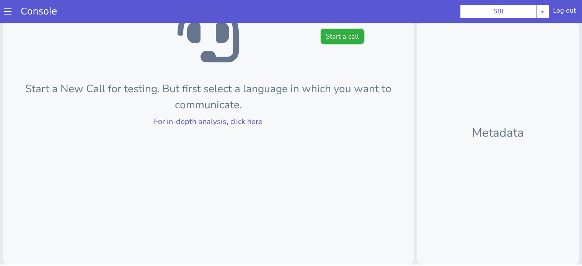
click at [343, 36] on button "Start a call" at bounding box center [341, 36] width 43 height 15
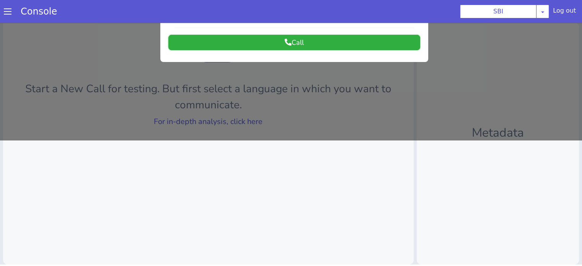
click at [311, 46] on button "Call" at bounding box center [294, 42] width 252 height 15
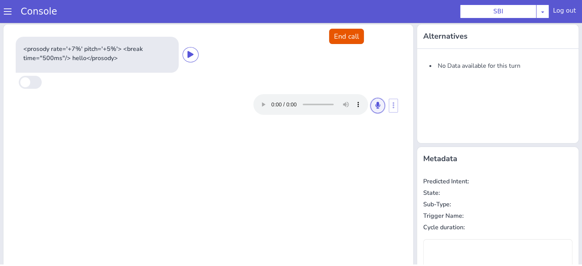
click at [375, 104] on icon at bounding box center [377, 105] width 5 height 7
click at [376, 103] on button at bounding box center [377, 105] width 15 height 15
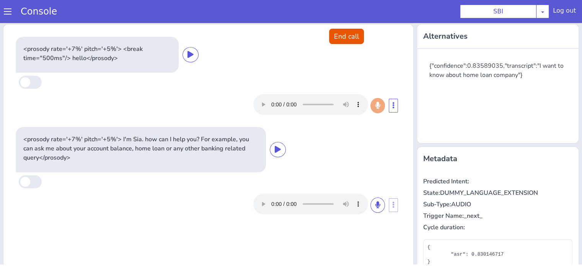
scroll to position [76, 0]
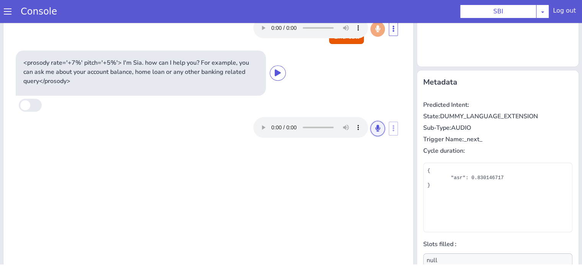
click at [375, 126] on icon at bounding box center [377, 128] width 5 height 7
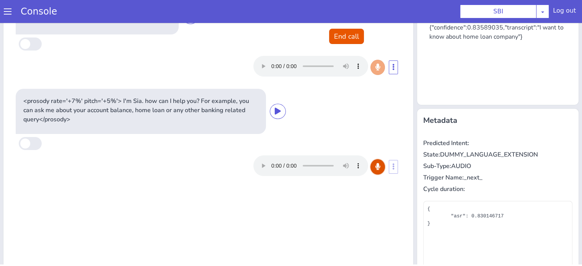
click at [376, 165] on icon at bounding box center [377, 166] width 5 height 7
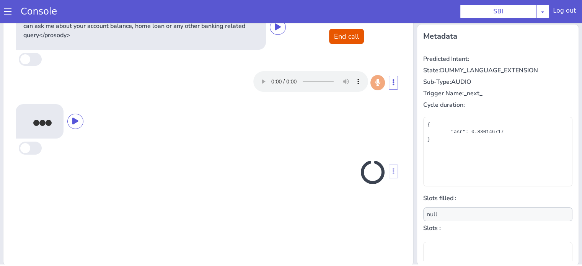
scroll to position [124, 0]
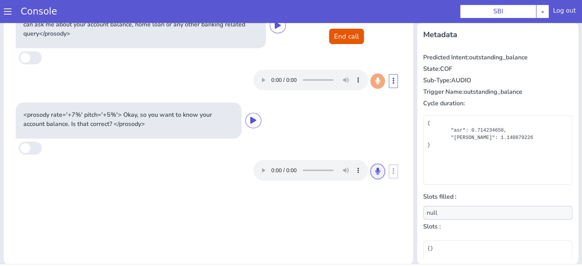
click at [375, 171] on icon at bounding box center [377, 171] width 5 height 7
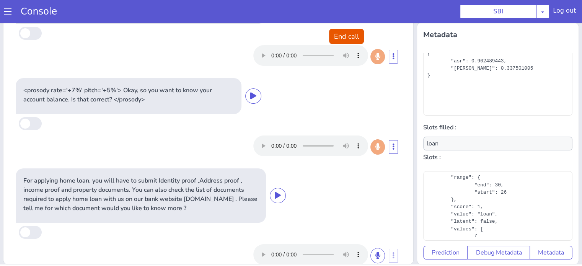
scroll to position [0, 0]
click at [275, 195] on icon at bounding box center [278, 195] width 6 height 7
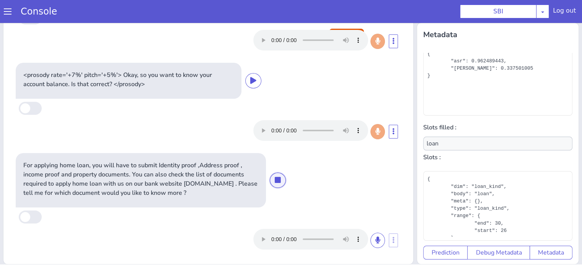
scroll to position [40, 0]
click at [375, 236] on icon at bounding box center [377, 239] width 5 height 7
click at [375, 240] on icon at bounding box center [377, 239] width 5 height 7
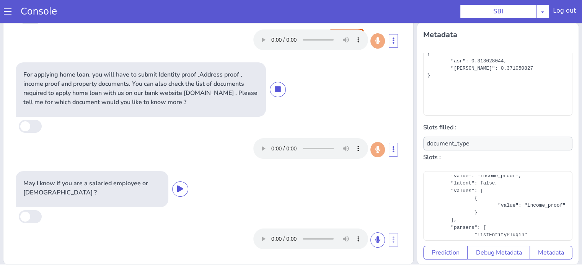
scroll to position [38, 0]
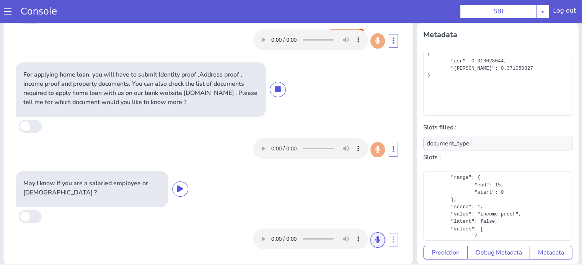
drag, startPoint x: 365, startPoint y: 239, endPoint x: 346, endPoint y: 231, distance: 20.5
click at [370, 239] on button at bounding box center [377, 239] width 15 height 15
click at [375, 239] on icon at bounding box center [377, 239] width 5 height 7
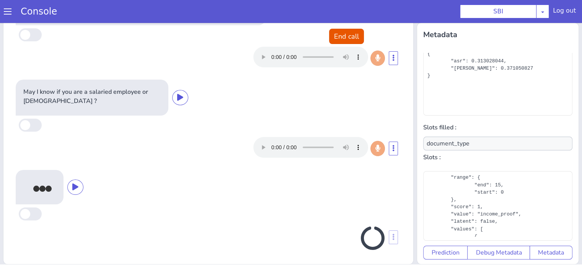
scroll to position [223, 0]
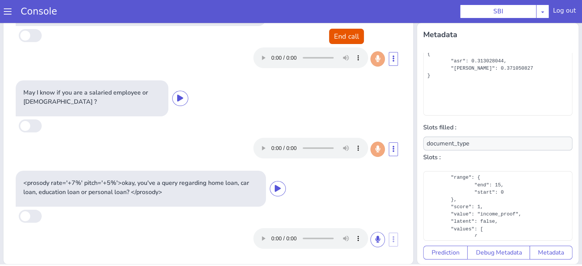
type input "null"
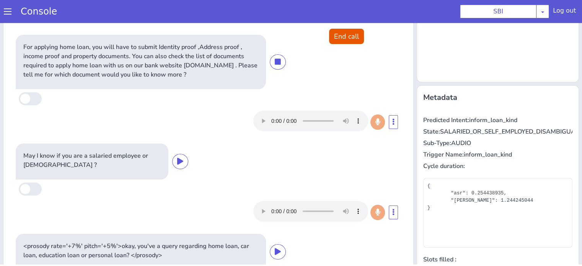
scroll to position [124, 0]
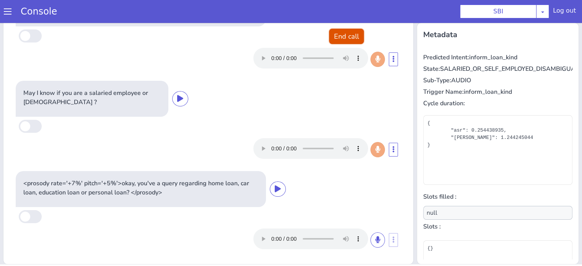
click at [342, 38] on button "End call" at bounding box center [346, 36] width 35 height 15
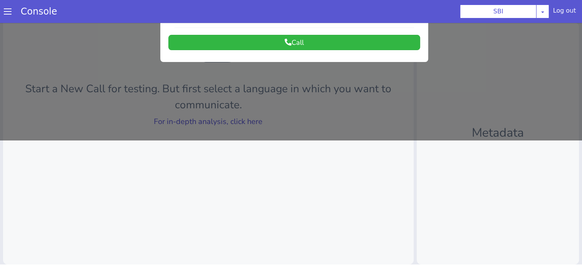
click at [242, 118] on div at bounding box center [291, 18] width 582 height 243
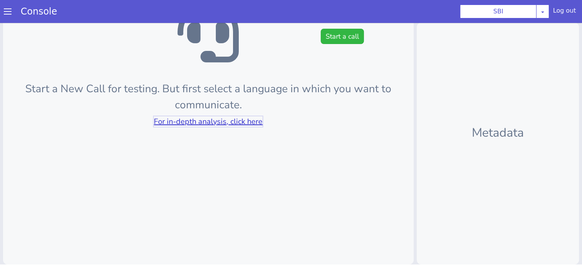
click at [242, 118] on link "For in-depth analysis, click here" at bounding box center [208, 121] width 109 height 10
click at [339, 36] on button "Start a call" at bounding box center [341, 36] width 43 height 15
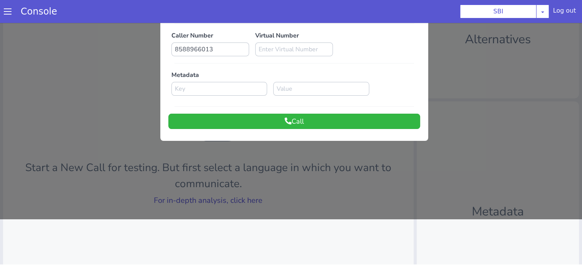
scroll to position [0, 0]
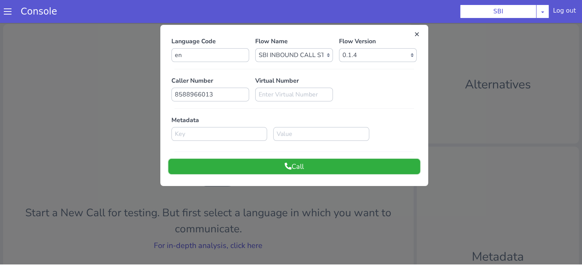
click at [294, 165] on button "Call" at bounding box center [294, 166] width 252 height 15
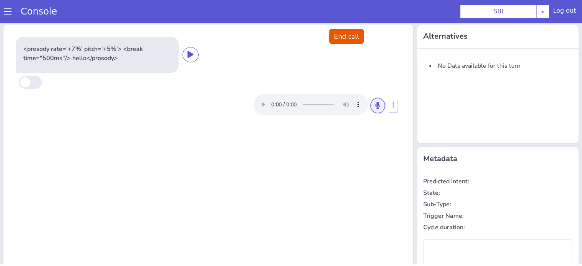
click at [375, 106] on icon at bounding box center [377, 105] width 5 height 7
click at [376, 108] on button at bounding box center [377, 105] width 15 height 15
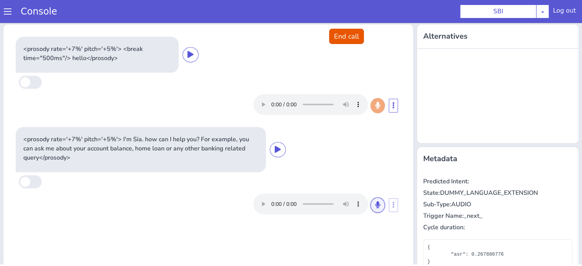
drag, startPoint x: 372, startPoint y: 202, endPoint x: 327, endPoint y: 228, distance: 51.8
click at [375, 203] on icon at bounding box center [377, 204] width 5 height 7
click at [370, 202] on button at bounding box center [377, 204] width 15 height 15
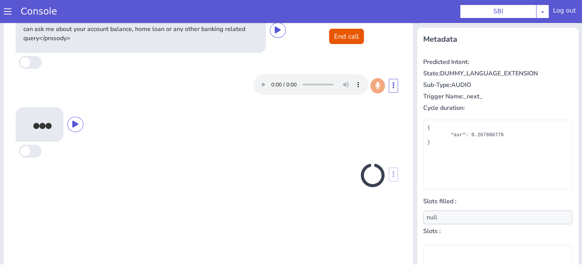
scroll to position [124, 0]
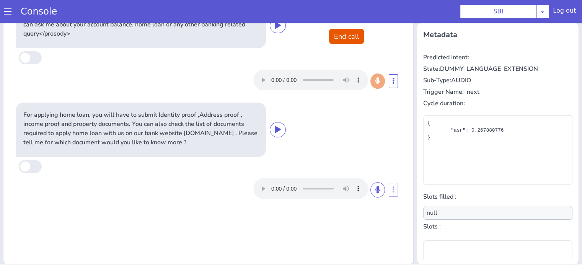
type input "loan"
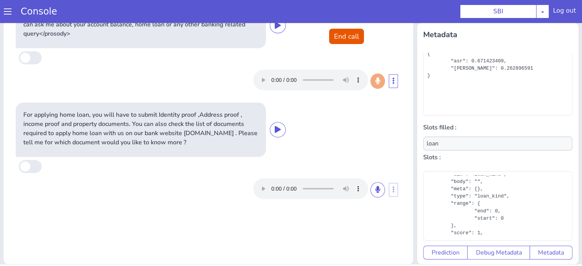
scroll to position [0, 0]
click at [275, 128] on icon at bounding box center [278, 129] width 6 height 7
click at [375, 191] on icon at bounding box center [377, 189] width 5 height 7
click at [377, 190] on button at bounding box center [377, 189] width 15 height 15
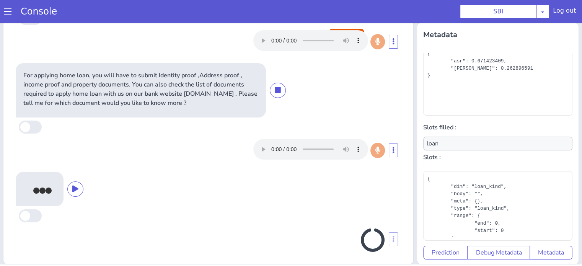
scroll to position [43, 0]
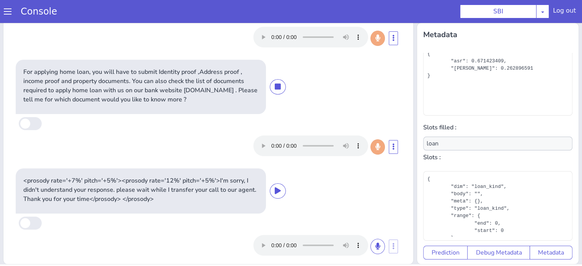
type input "null"
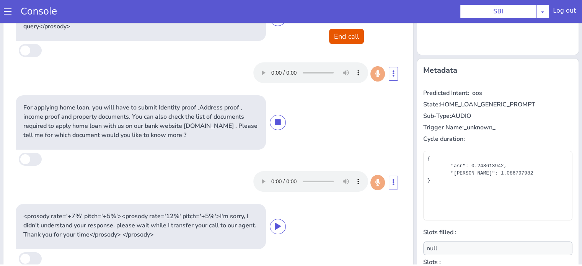
scroll to position [9, 0]
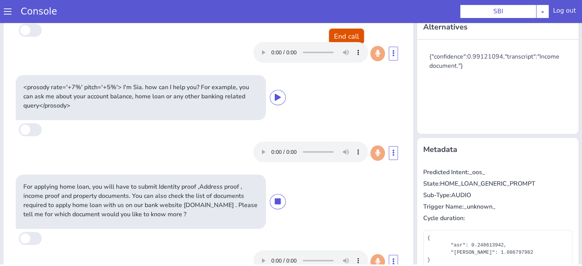
click at [337, 33] on button "End call" at bounding box center [346, 36] width 35 height 15
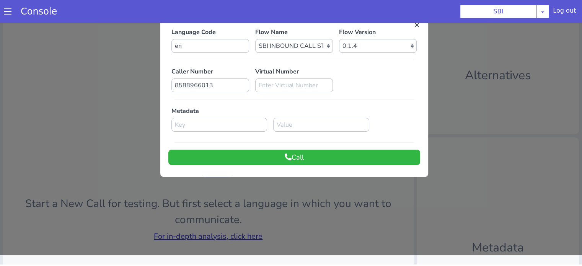
click at [257, 237] on div at bounding box center [291, 133] width 582 height 243
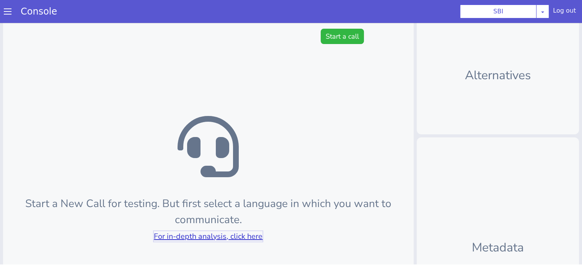
click at [257, 237] on link "For in-depth analysis, click here" at bounding box center [208, 236] width 109 height 10
click at [343, 41] on button "Start a call" at bounding box center [341, 36] width 43 height 15
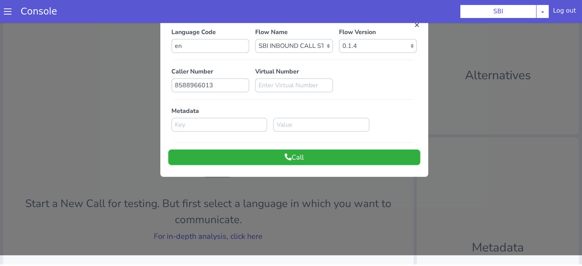
click at [313, 154] on button "Call" at bounding box center [294, 157] width 252 height 15
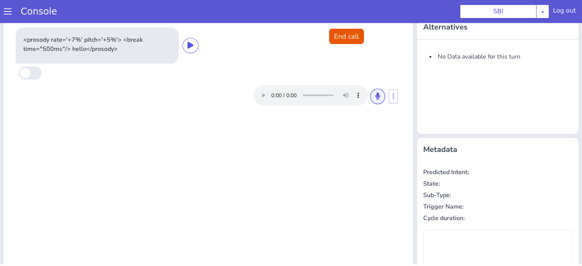
click at [375, 93] on icon at bounding box center [377, 96] width 5 height 7
click at [367, 99] on div at bounding box center [319, 95] width 132 height 21
click at [370, 92] on button at bounding box center [377, 96] width 15 height 15
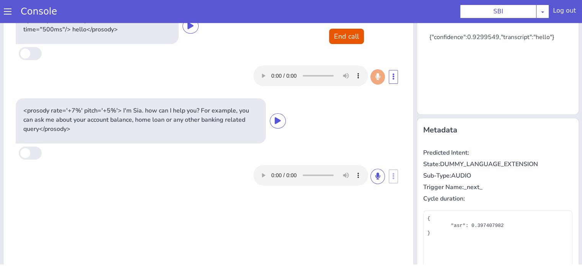
scroll to position [64, 0]
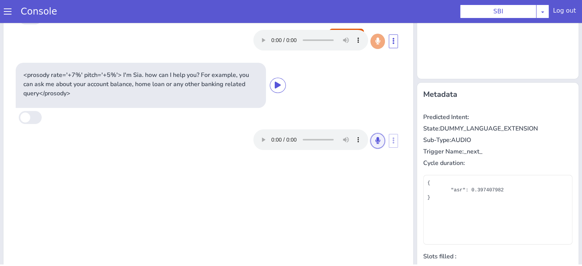
click at [375, 137] on icon at bounding box center [377, 140] width 5 height 7
click at [373, 144] on button at bounding box center [377, 140] width 15 height 15
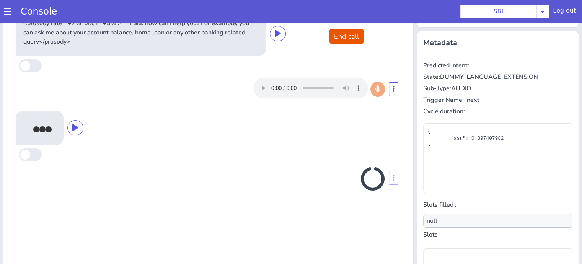
scroll to position [124, 0]
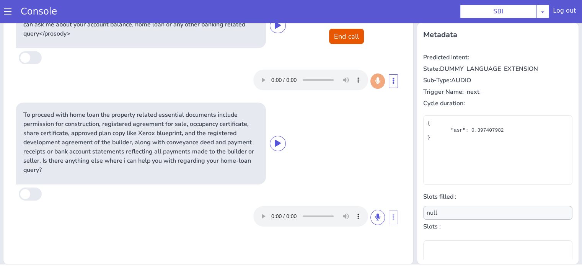
type input "loan,document_type"
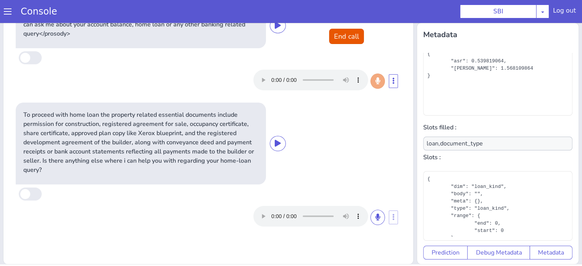
scroll to position [76, 0]
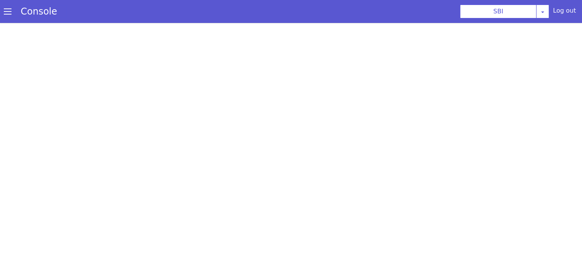
click at [13, 14] on link "Console" at bounding box center [38, 11] width 55 height 11
click at [8, 15] on span at bounding box center [8, 12] width 8 height 8
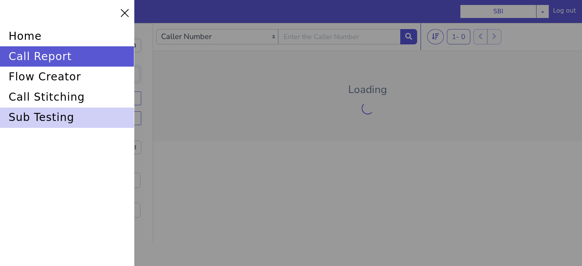
click at [58, 124] on div "sub testing" at bounding box center [67, 117] width 134 height 20
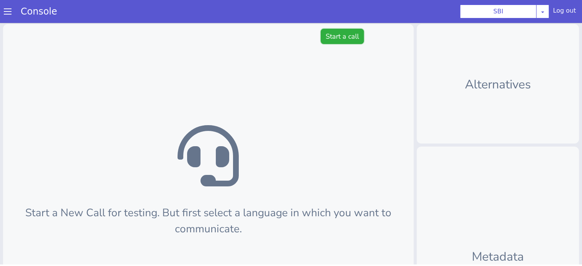
click at [350, 41] on button "Start a call" at bounding box center [341, 36] width 43 height 15
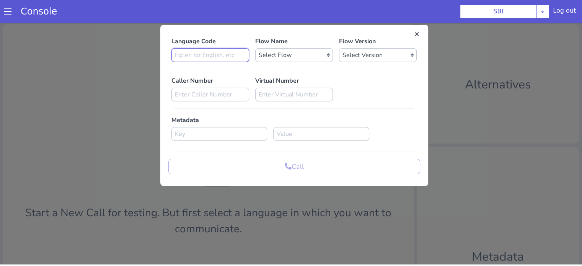
click at [217, 53] on input at bounding box center [210, 55] width 78 height 14
type input "en"
click at [277, 55] on select "Select Flow pre due SBI B0 SBI FARMER BOT English 2024 SBI INBOUND CALL STEERIN…" at bounding box center [294, 55] width 78 height 14
select select "3536d211-3c77-413a-9464-cbbfa57b0f64"
click at [255, 48] on select "Select Flow pre due SBI B0 SBI FARMER BOT English 2024 SBI INBOUND CALL STEERIN…" at bounding box center [294, 55] width 78 height 14
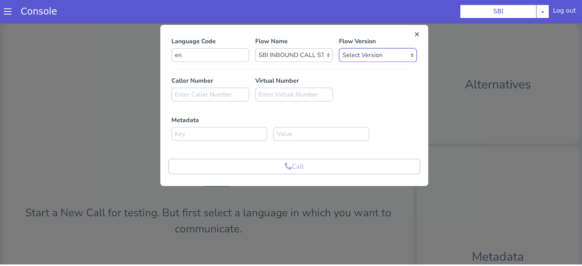
drag, startPoint x: 364, startPoint y: 57, endPoint x: 363, endPoint y: 60, distance: 3.9
click at [364, 57] on select "Select Version 0.1.4 0.1.3 0.1.2 0.1.1 0.1.0 0.0.170 0.0.169 0.0.168 0.0.167 0.…" at bounding box center [378, 55] width 78 height 14
select select "0.1.4"
click at [339, 48] on select "Select Version 0.1.4 0.1.3 0.1.2 0.1.1 0.1.0 0.0.170 0.0.169 0.0.168 0.0.167 0.…" at bounding box center [378, 55] width 78 height 14
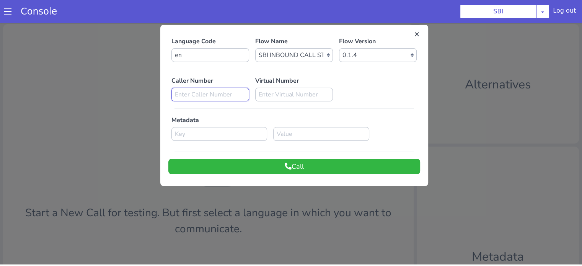
click at [205, 93] on input at bounding box center [210, 95] width 78 height 14
paste input "https://studio.skit.ai/clients/8d680bbf-e7e2-4ad6-a14d-f11b3493a0af/voice-agent…"
type input "https://studio.skit.ai/clients/8d680bbf-e7e2-4ad6-a14d-f11b3493a0af/voice-agent…"
paste input "8588966013"
type input "8588966013"
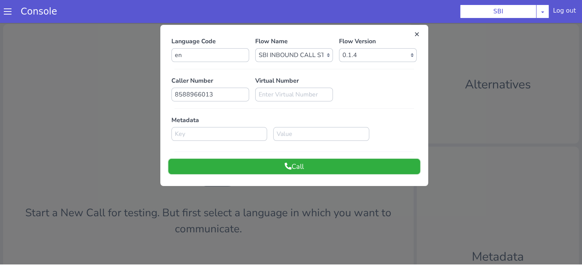
click at [285, 163] on icon at bounding box center [288, 166] width 7 height 7
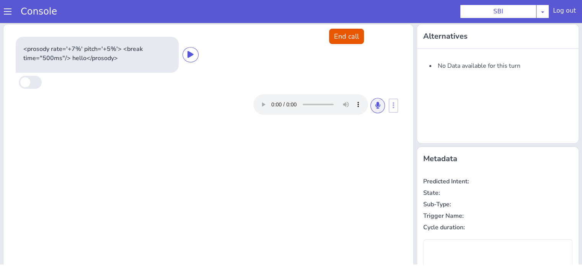
click at [366, 102] on div at bounding box center [319, 104] width 132 height 21
click at [379, 107] on button at bounding box center [377, 105] width 15 height 15
click at [375, 106] on icon at bounding box center [377, 105] width 5 height 7
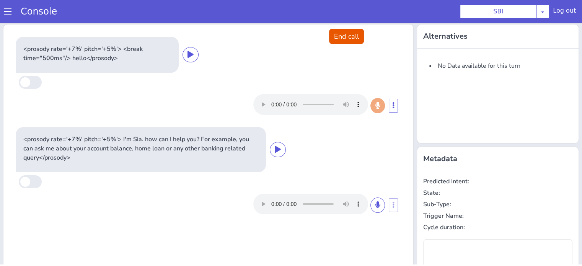
type input "null"
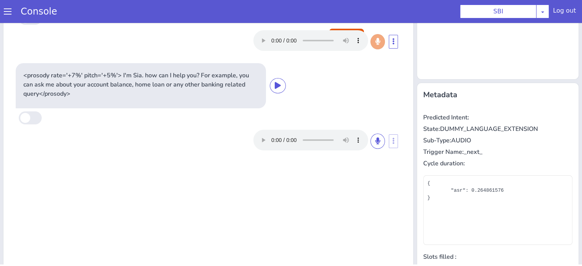
scroll to position [76, 0]
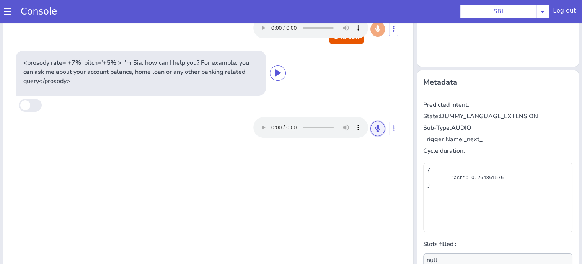
click at [371, 132] on button at bounding box center [377, 128] width 15 height 15
click at [371, 127] on button at bounding box center [377, 128] width 15 height 15
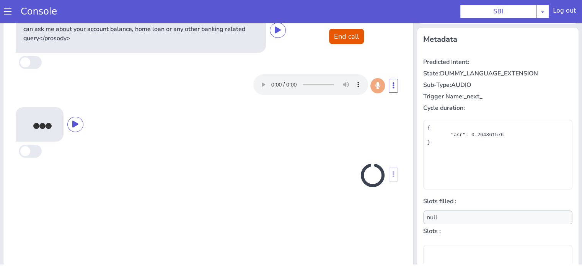
scroll to position [124, 0]
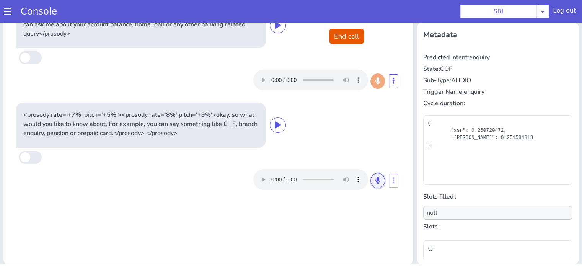
click at [375, 179] on icon at bounding box center [377, 180] width 5 height 7
click at [377, 183] on button at bounding box center [377, 180] width 15 height 15
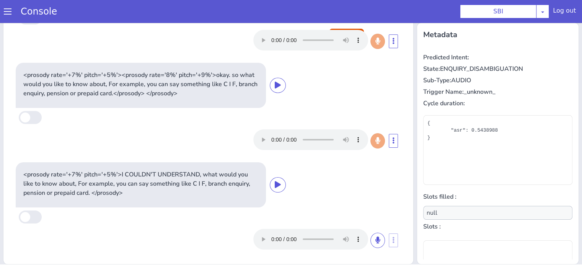
scroll to position [40, 0]
drag, startPoint x: 366, startPoint y: 237, endPoint x: 347, endPoint y: 220, distance: 25.4
click at [375, 237] on icon at bounding box center [377, 239] width 5 height 7
click at [375, 238] on icon at bounding box center [377, 239] width 5 height 7
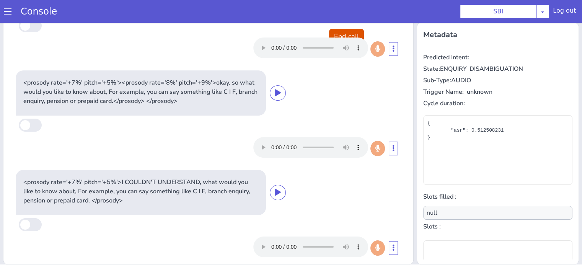
scroll to position [0, 0]
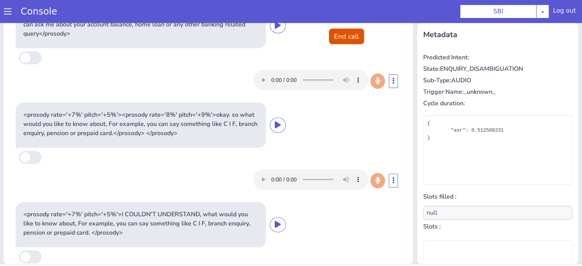
click at [339, 33] on button "End call" at bounding box center [346, 36] width 35 height 15
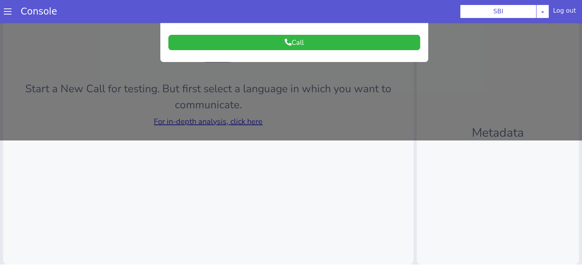
click at [244, 119] on div at bounding box center [291, 18] width 582 height 243
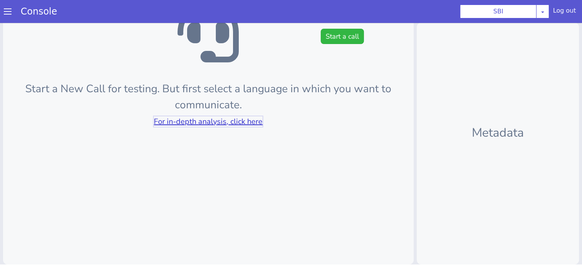
click at [245, 119] on link "For in-depth analysis, click here" at bounding box center [208, 121] width 109 height 10
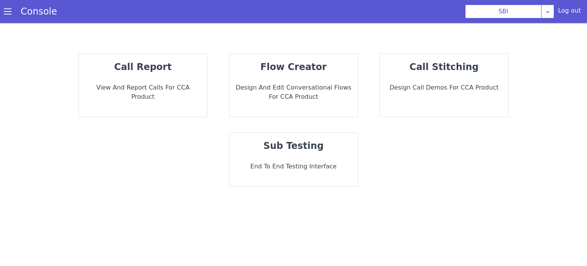
click at [288, 134] on div "sub testing End to End Testing Interface" at bounding box center [293, 160] width 129 height 54
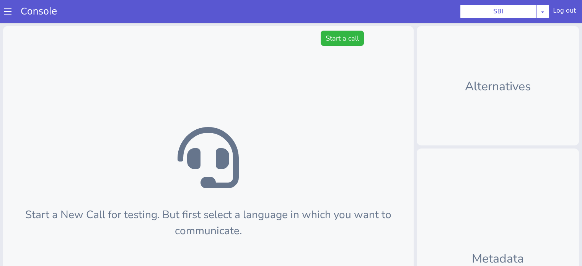
scroll to position [2, 0]
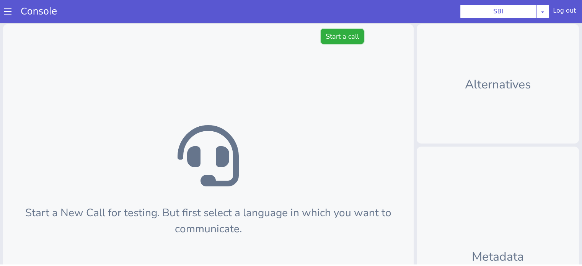
drag, startPoint x: 340, startPoint y: 42, endPoint x: 332, endPoint y: 44, distance: 8.6
click at [340, 42] on button "Start a call" at bounding box center [341, 36] width 43 height 15
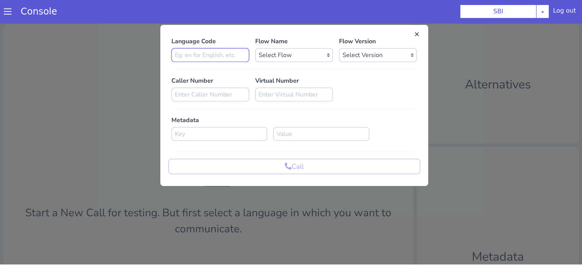
click at [211, 57] on input at bounding box center [210, 55] width 78 height 14
type input "en"
click at [304, 59] on select "Select Flow pre due SBI B0 SBI FARMER BOT English 2024 SBI INBOUND CALL STEERIN…" at bounding box center [294, 55] width 78 height 14
select select "3536d211-3c77-413a-9464-cbbfa57b0f64"
click at [255, 48] on select "Select Flow pre due SBI B0 SBI FARMER BOT English 2024 SBI INBOUND CALL STEERIN…" at bounding box center [294, 55] width 78 height 14
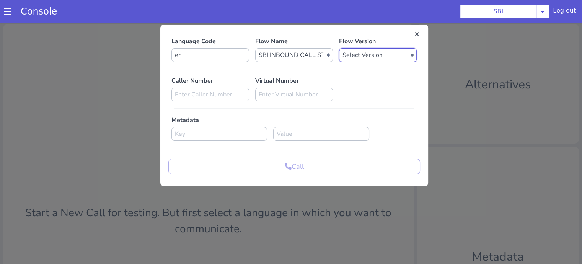
drag, startPoint x: 347, startPoint y: 54, endPoint x: 350, endPoint y: 59, distance: 5.5
click at [347, 54] on select "Select Version 0.1.4 0.1.3 0.1.2 0.1.1 0.1.0 0.0.170 0.0.169 0.0.168 0.0.167 0.…" at bounding box center [378, 55] width 78 height 14
select select "0.1.4"
click at [339, 48] on select "Select Version 0.1.4 0.1.3 0.1.2 0.1.1 0.1.0 0.0.170 0.0.169 0.0.168 0.0.167 0.…" at bounding box center [378, 55] width 78 height 14
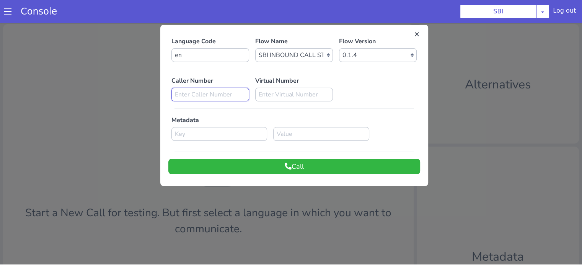
click at [204, 95] on input at bounding box center [210, 95] width 78 height 14
click at [210, 94] on input at bounding box center [210, 95] width 78 height 14
paste input "8588966013"
type input "8588966013"
click at [270, 166] on button "Call" at bounding box center [294, 166] width 252 height 15
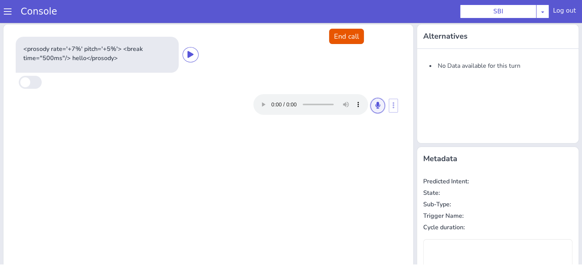
drag, startPoint x: 376, startPoint y: 106, endPoint x: 381, endPoint y: 121, distance: 15.5
click at [376, 107] on button at bounding box center [377, 105] width 15 height 15
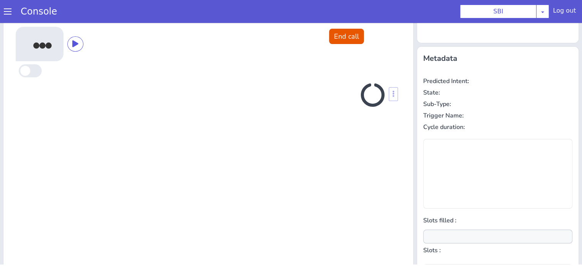
scroll to position [102, 0]
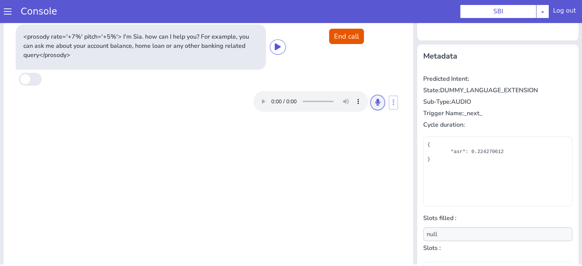
click at [370, 105] on button at bounding box center [377, 102] width 15 height 15
click at [375, 103] on icon at bounding box center [377, 102] width 5 height 7
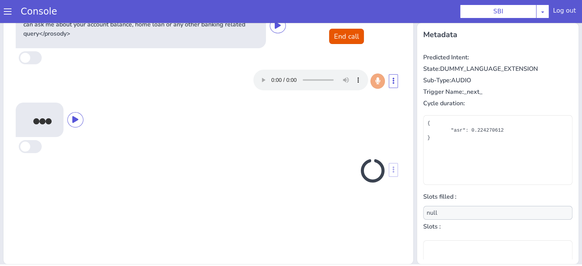
scroll to position [124, 0]
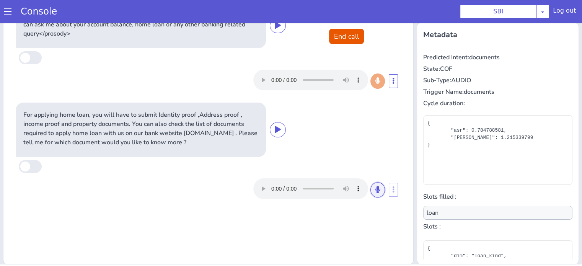
click at [375, 195] on button at bounding box center [377, 189] width 15 height 15
click at [375, 191] on icon at bounding box center [377, 189] width 5 height 7
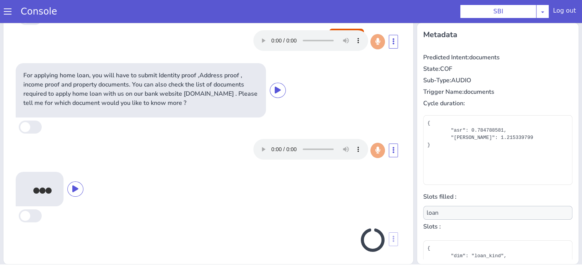
scroll to position [43, 0]
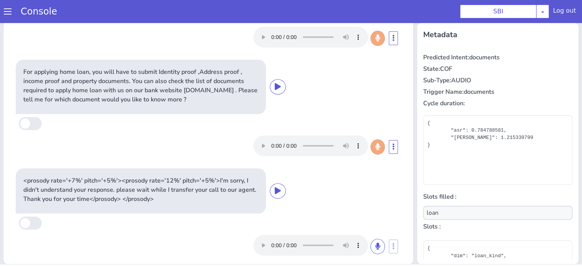
type input "null"
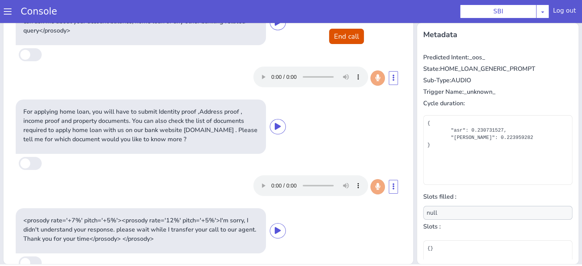
scroll to position [0, 0]
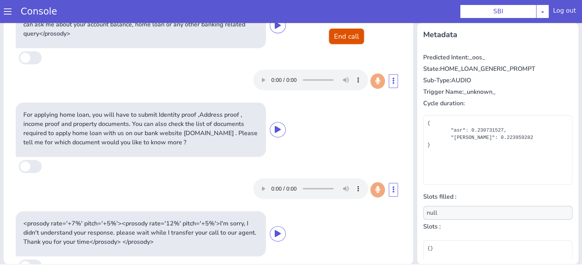
click at [340, 37] on button "End call" at bounding box center [346, 36] width 35 height 15
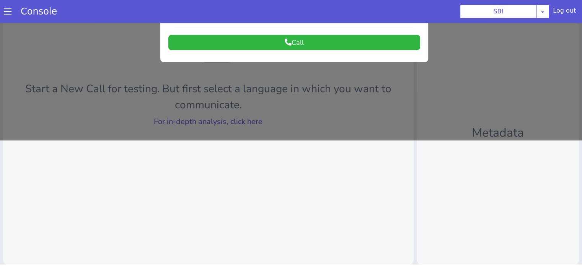
click at [255, 118] on div at bounding box center [291, 18] width 582 height 243
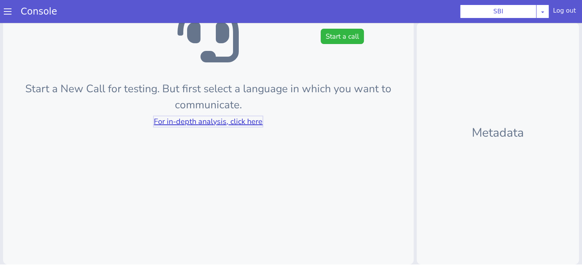
click at [254, 116] on link "For in-depth analysis, click here" at bounding box center [208, 121] width 109 height 10
click at [337, 32] on button "Start a call" at bounding box center [341, 36] width 43 height 15
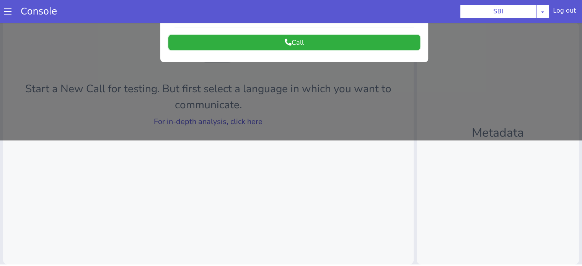
click at [297, 40] on button "Call" at bounding box center [294, 42] width 252 height 15
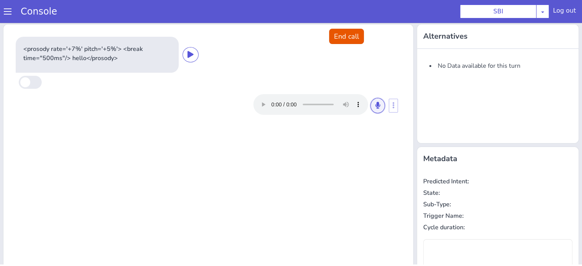
click at [375, 107] on icon at bounding box center [377, 105] width 5 height 7
click at [375, 110] on button at bounding box center [377, 105] width 15 height 15
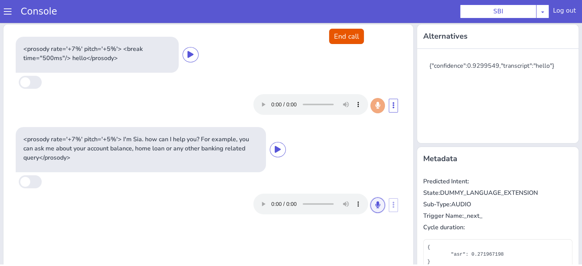
click at [376, 205] on button at bounding box center [377, 204] width 15 height 15
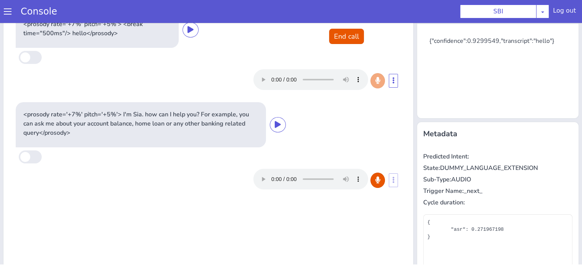
scroll to position [38, 0]
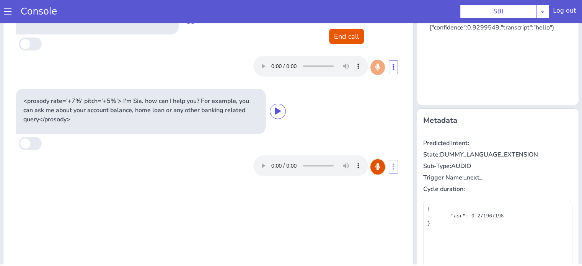
click at [375, 165] on icon at bounding box center [377, 166] width 5 height 7
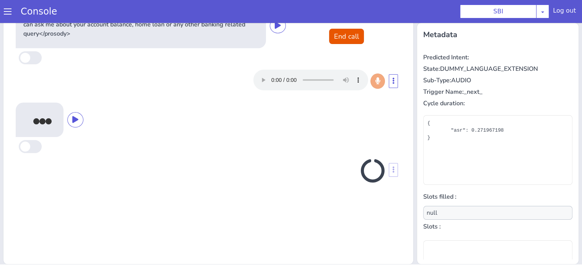
scroll to position [124, 0]
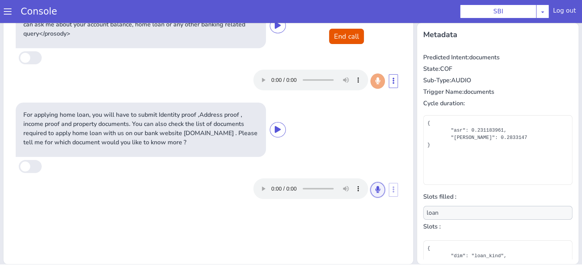
click at [375, 190] on icon at bounding box center [377, 189] width 5 height 7
click at [375, 188] on icon at bounding box center [377, 189] width 5 height 7
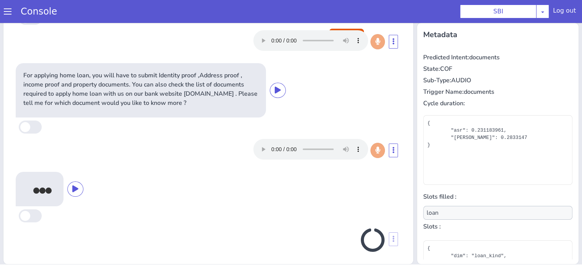
scroll to position [43, 0]
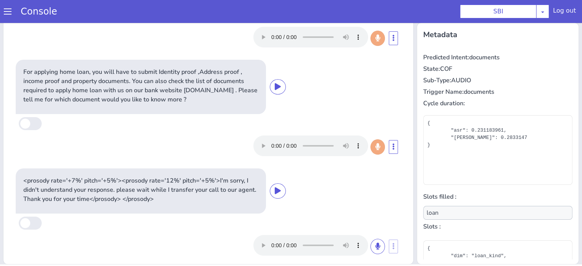
type input "null"
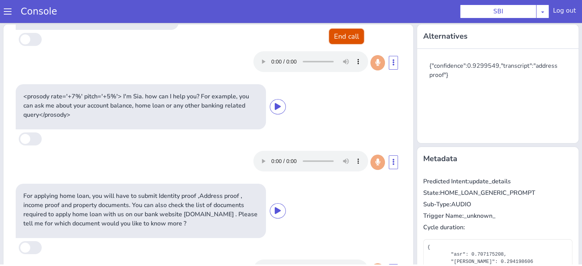
click at [338, 34] on button "End call" at bounding box center [346, 36] width 35 height 15
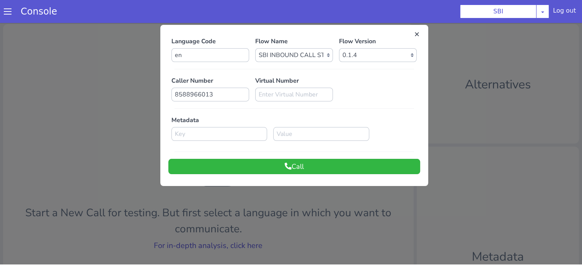
click at [240, 244] on div at bounding box center [291, 142] width 582 height 243
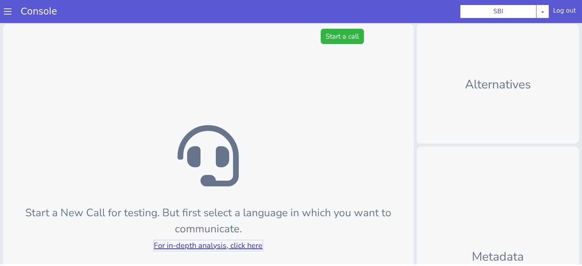
click at [239, 245] on link "For in-depth analysis, click here" at bounding box center [208, 245] width 109 height 10
click at [345, 35] on button "Start a call" at bounding box center [341, 36] width 43 height 15
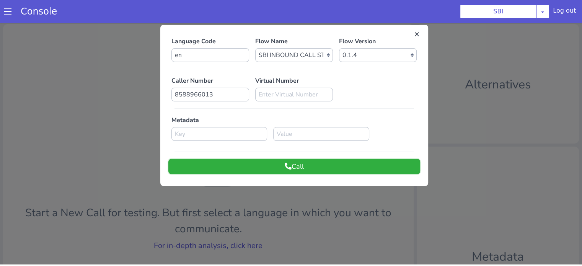
click at [289, 164] on button "Call" at bounding box center [294, 166] width 252 height 15
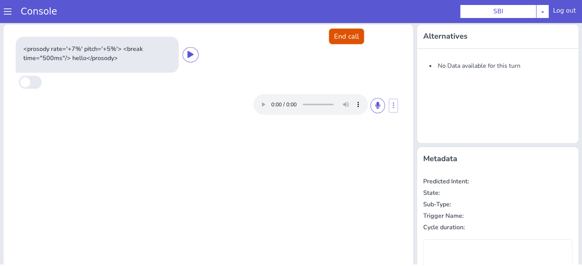
click at [349, 37] on button "End call" at bounding box center [346, 36] width 35 height 15
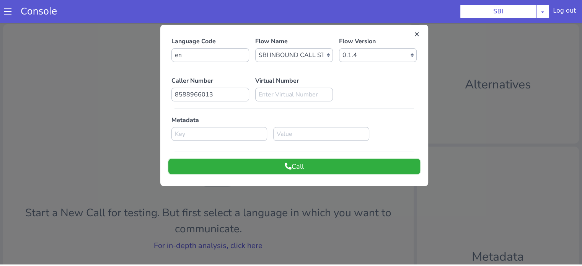
click at [300, 169] on button "Call" at bounding box center [294, 166] width 252 height 15
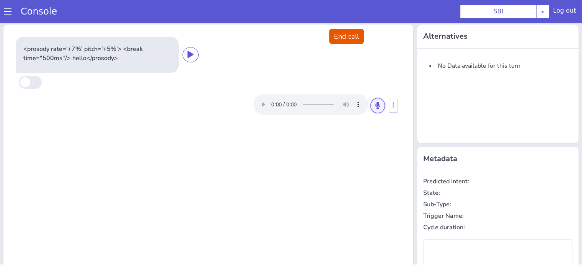
click at [377, 105] on button at bounding box center [377, 105] width 15 height 15
click at [372, 109] on button at bounding box center [377, 105] width 15 height 15
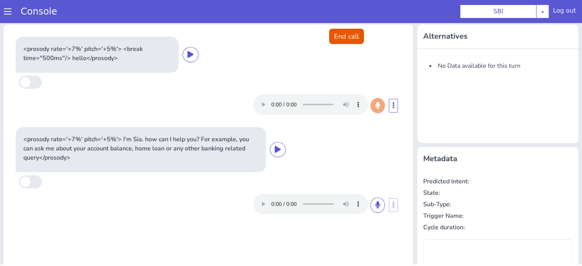
type input "null"
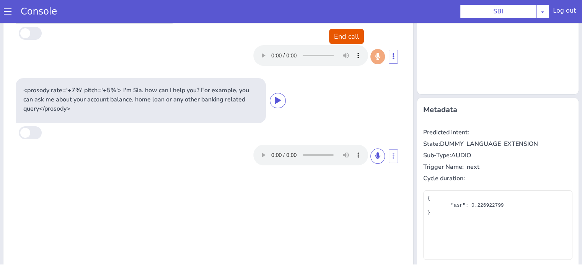
scroll to position [76, 0]
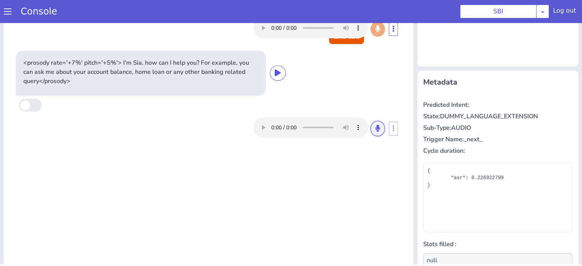
click at [376, 130] on button at bounding box center [377, 128] width 15 height 15
click at [379, 124] on button at bounding box center [377, 128] width 15 height 15
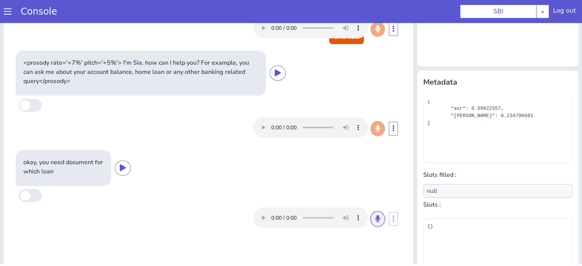
click at [376, 220] on icon at bounding box center [377, 218] width 5 height 7
click at [376, 222] on button at bounding box center [377, 218] width 15 height 15
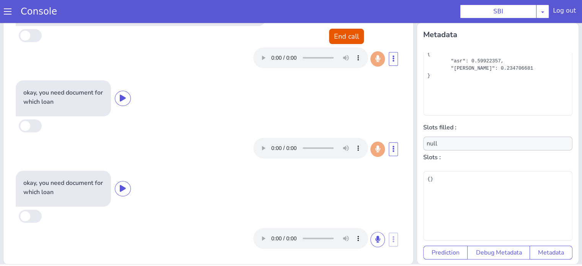
scroll to position [22, 0]
click at [375, 237] on icon at bounding box center [377, 239] width 5 height 7
click at [373, 239] on button at bounding box center [377, 239] width 15 height 15
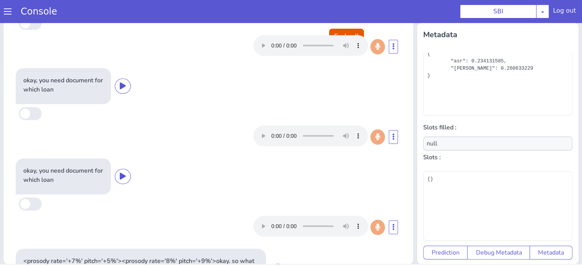
scroll to position [0, 0]
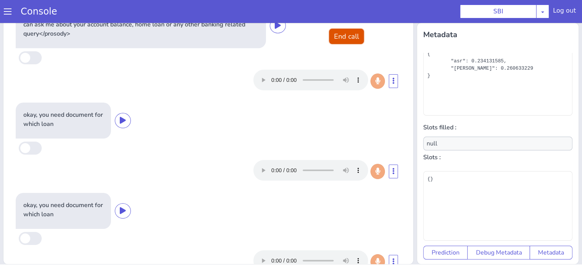
click at [334, 37] on button "End call" at bounding box center [346, 36] width 35 height 15
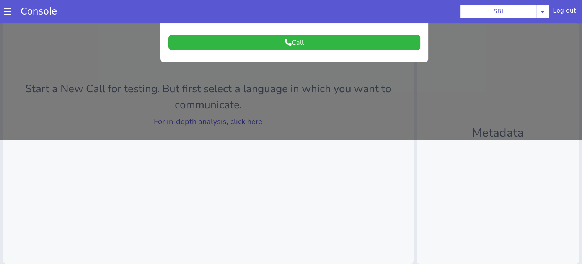
click at [227, 121] on div at bounding box center [291, 18] width 582 height 243
click at [227, 121] on link "For in-depth analysis, click here" at bounding box center [208, 121] width 109 height 10
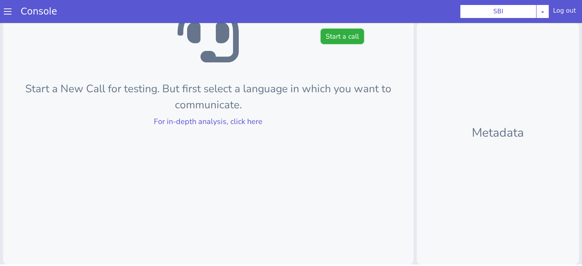
click at [330, 43] on button "Start a call" at bounding box center [341, 36] width 43 height 15
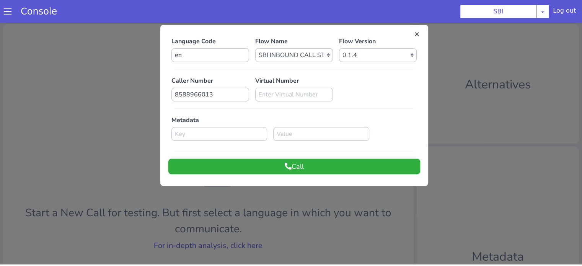
click at [302, 164] on button "Call" at bounding box center [294, 166] width 252 height 15
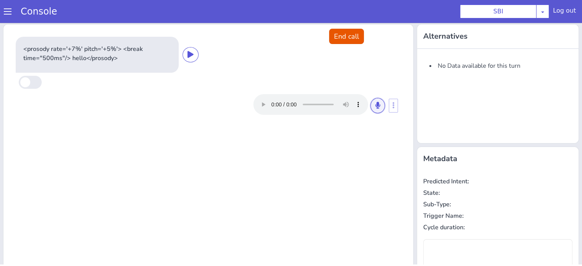
click at [371, 107] on button at bounding box center [377, 105] width 15 height 15
click at [377, 102] on button at bounding box center [377, 105] width 15 height 15
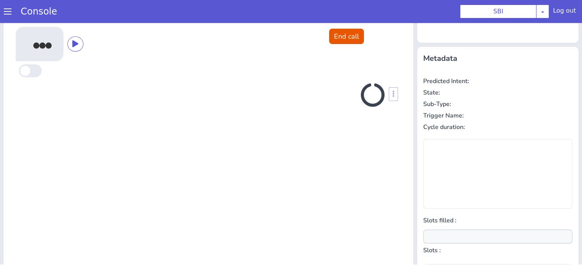
scroll to position [102, 0]
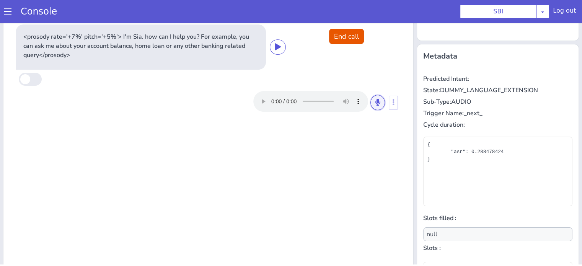
click at [372, 106] on button at bounding box center [377, 102] width 15 height 15
drag, startPoint x: 375, startPoint y: 99, endPoint x: 369, endPoint y: 101, distance: 6.5
click at [375, 100] on icon at bounding box center [377, 102] width 5 height 7
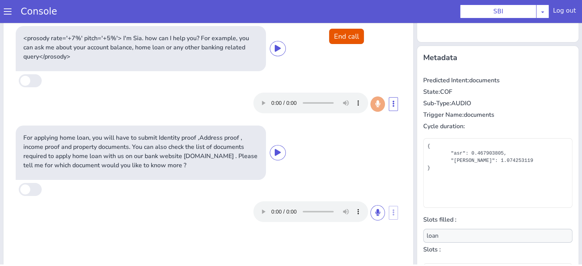
scroll to position [124, 0]
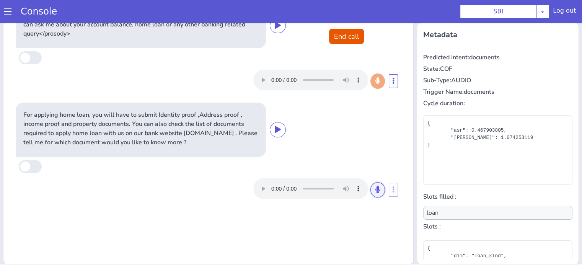
click at [375, 190] on icon at bounding box center [377, 189] width 5 height 7
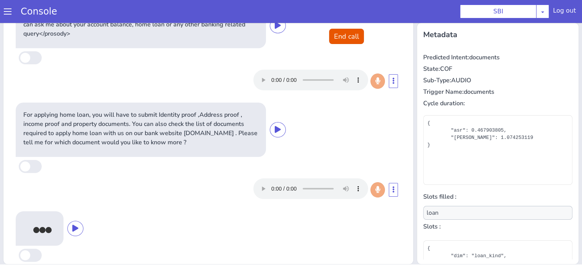
scroll to position [43, 0]
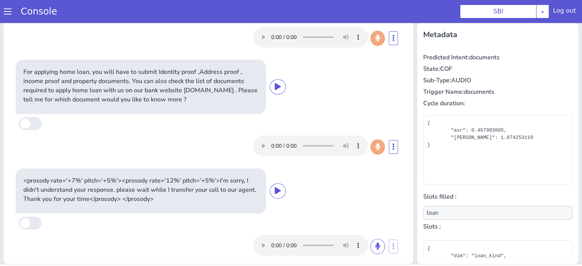
type input "null"
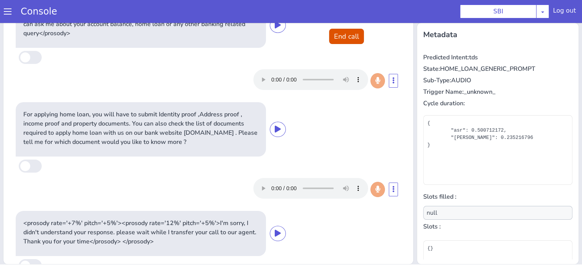
scroll to position [0, 0]
click at [339, 34] on button "End call" at bounding box center [346, 36] width 35 height 15
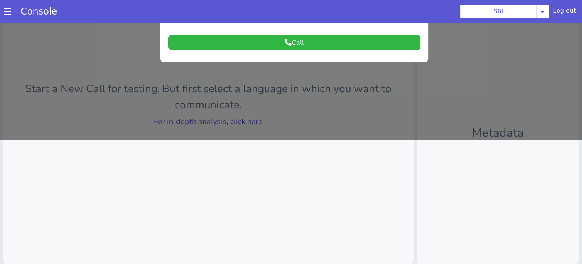
click at [239, 118] on div at bounding box center [291, 18] width 582 height 243
click at [239, 118] on link "For in-depth analysis, click here" at bounding box center [208, 121] width 109 height 10
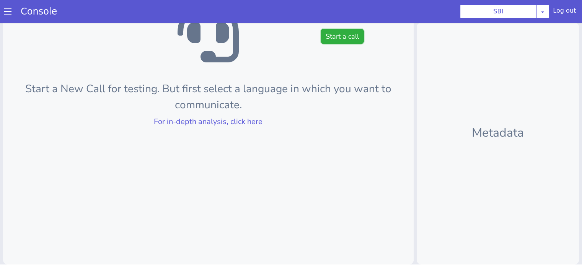
click at [345, 35] on button "Start a call" at bounding box center [341, 36] width 43 height 15
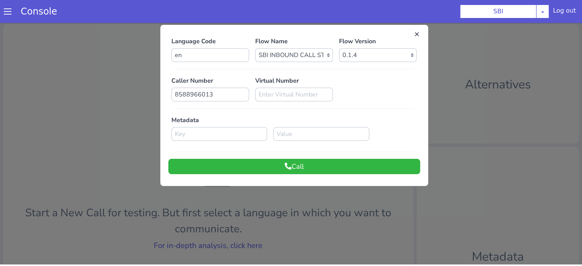
click at [336, 174] on div "Language Code en Flow Name Select Flow pre due SBI B0 SBI FARMER BOT English 20…" at bounding box center [294, 105] width 268 height 153
click at [337, 169] on button "Call" at bounding box center [294, 166] width 252 height 15
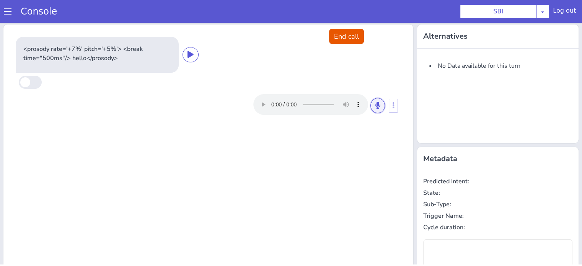
click at [377, 104] on button at bounding box center [377, 105] width 15 height 15
click at [375, 108] on icon at bounding box center [377, 105] width 5 height 7
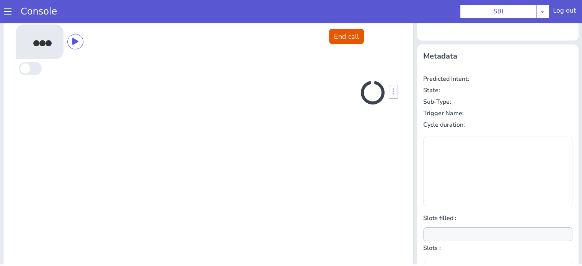
scroll to position [102, 0]
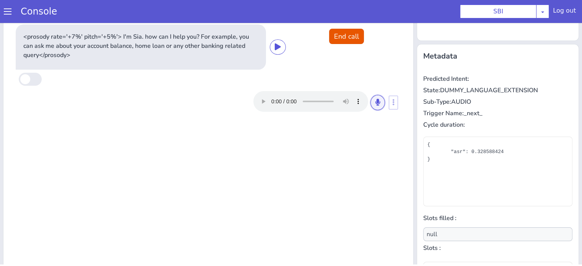
click at [375, 100] on icon at bounding box center [377, 102] width 5 height 7
click at [371, 102] on button at bounding box center [377, 102] width 15 height 15
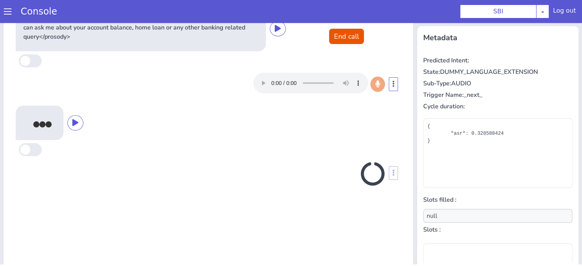
scroll to position [124, 0]
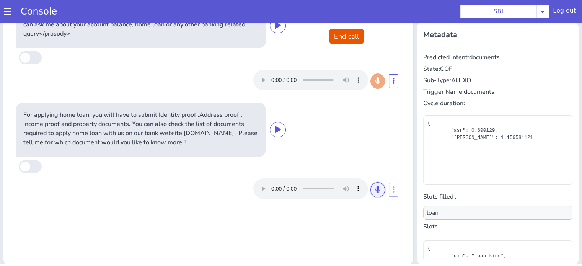
click at [376, 190] on button at bounding box center [377, 189] width 15 height 15
click at [373, 194] on button at bounding box center [377, 189] width 15 height 15
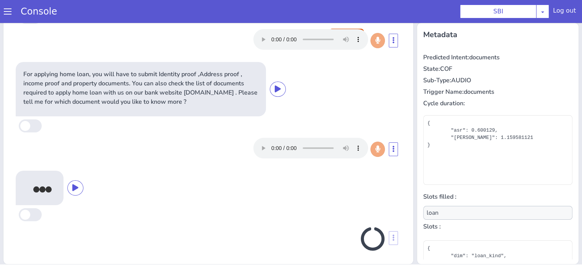
scroll to position [43, 0]
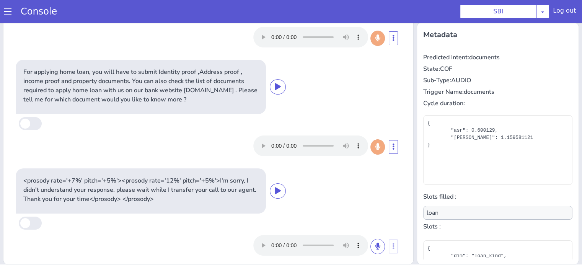
type input "null"
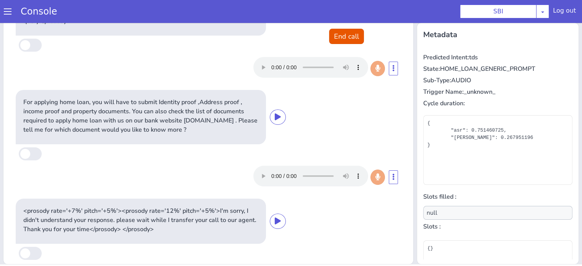
scroll to position [0, 0]
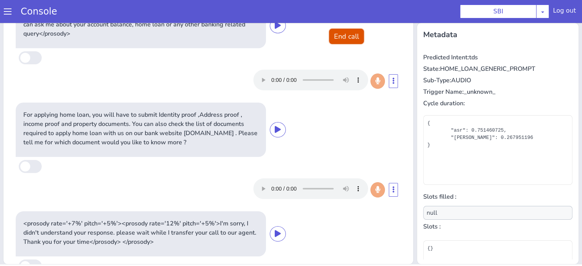
click at [355, 37] on button "End call" at bounding box center [346, 36] width 35 height 15
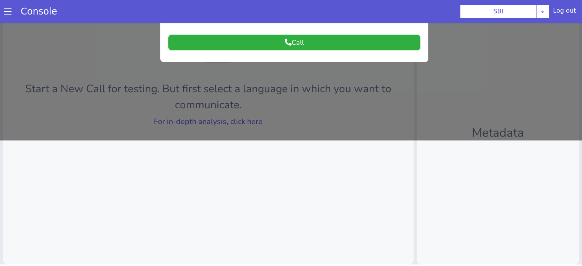
click at [343, 42] on button "Call" at bounding box center [294, 42] width 252 height 15
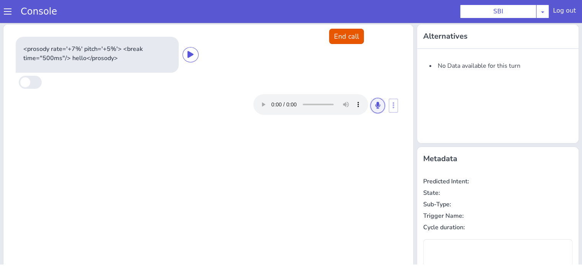
click at [376, 106] on button at bounding box center [377, 105] width 15 height 15
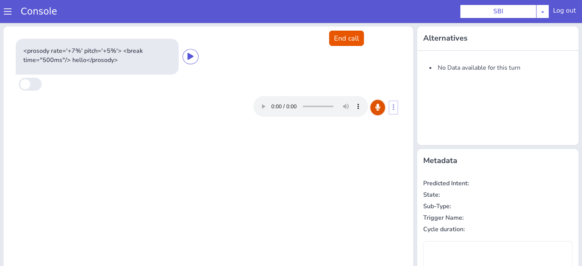
drag, startPoint x: 378, startPoint y: 105, endPoint x: 362, endPoint y: 119, distance: 20.9
click at [378, 106] on button at bounding box center [377, 107] width 15 height 15
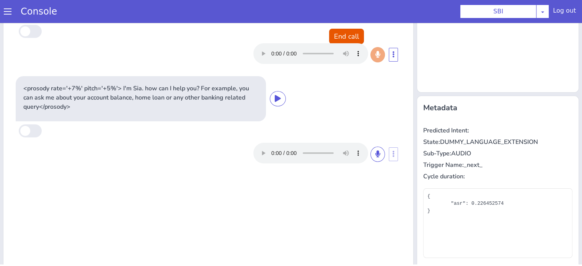
scroll to position [76, 0]
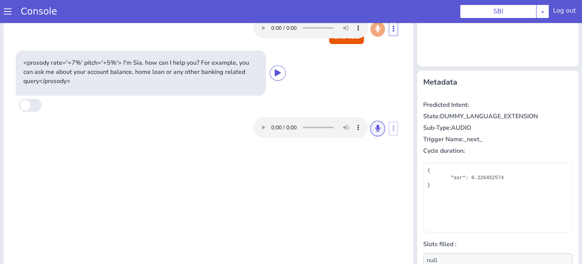
click at [370, 132] on button at bounding box center [377, 128] width 15 height 15
drag, startPoint x: 376, startPoint y: 126, endPoint x: 353, endPoint y: 134, distance: 23.8
click at [376, 126] on button at bounding box center [377, 128] width 15 height 15
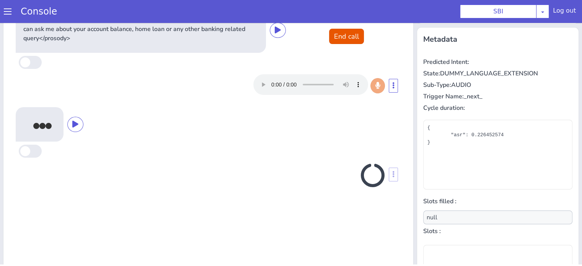
scroll to position [124, 0]
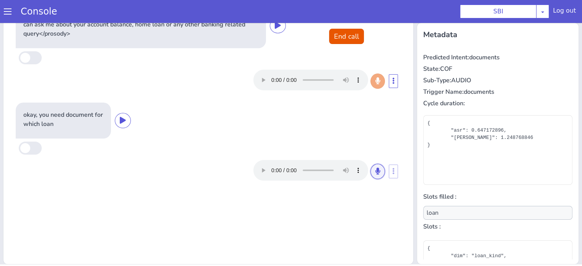
click at [374, 174] on button at bounding box center [377, 171] width 15 height 15
drag, startPoint x: 371, startPoint y: 171, endPoint x: 361, endPoint y: 170, distance: 9.2
click at [375, 171] on icon at bounding box center [377, 171] width 5 height 7
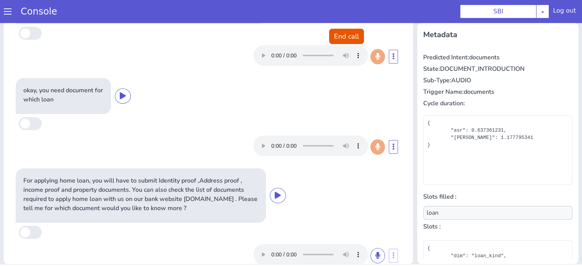
scroll to position [40, 0]
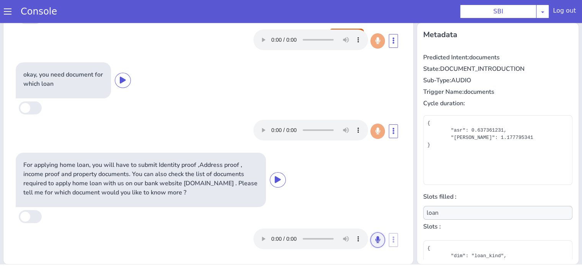
click at [375, 239] on icon at bounding box center [377, 239] width 5 height 7
click at [370, 239] on button at bounding box center [377, 239] width 15 height 15
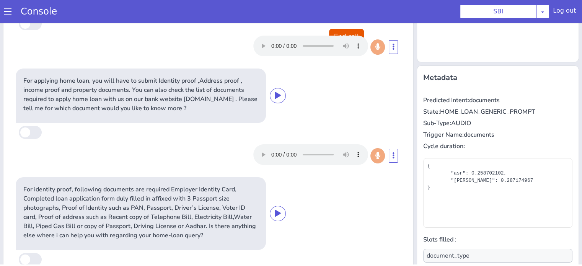
scroll to position [124, 0]
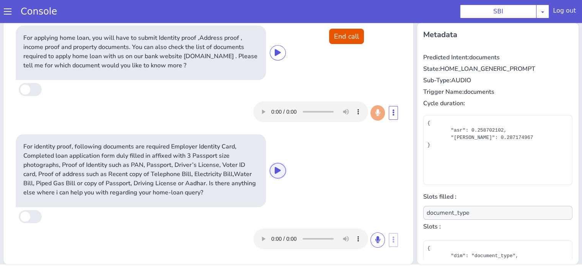
drag, startPoint x: 273, startPoint y: 168, endPoint x: 278, endPoint y: 171, distance: 5.8
click at [275, 168] on icon at bounding box center [278, 170] width 6 height 7
click at [370, 238] on button at bounding box center [377, 239] width 15 height 15
click at [370, 242] on button at bounding box center [377, 239] width 15 height 15
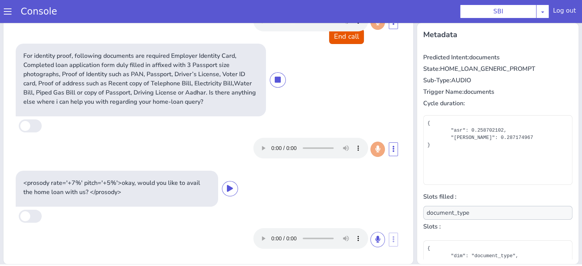
scroll to position [257, 0]
type input "null"
click at [343, 41] on button "End call" at bounding box center [346, 36] width 35 height 15
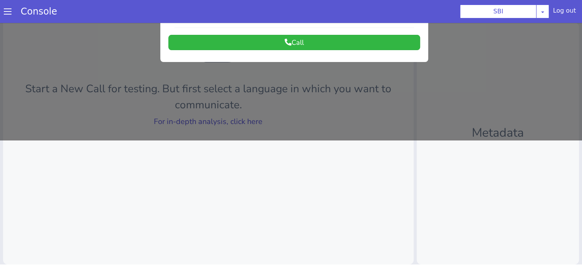
click at [239, 120] on div at bounding box center [291, 18] width 582 height 243
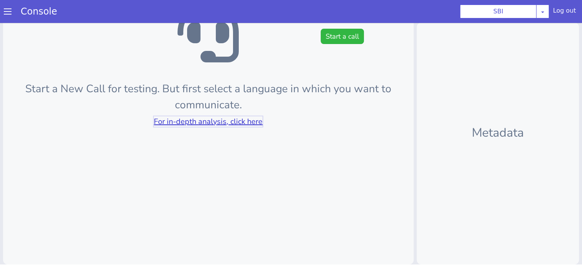
click at [239, 120] on link "For in-depth analysis, click here" at bounding box center [208, 121] width 109 height 10
click at [350, 33] on button "Start a call" at bounding box center [341, 36] width 43 height 15
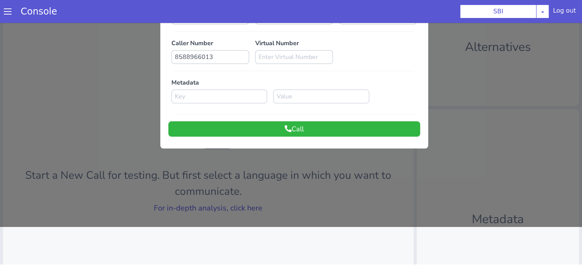
scroll to position [0, 0]
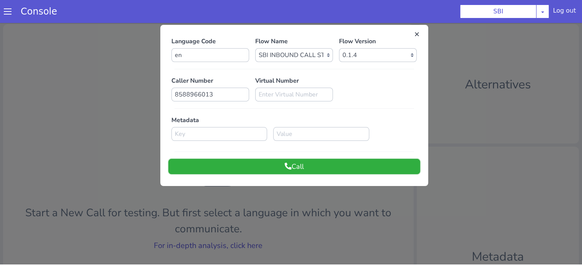
click at [314, 169] on button "Call" at bounding box center [294, 166] width 252 height 15
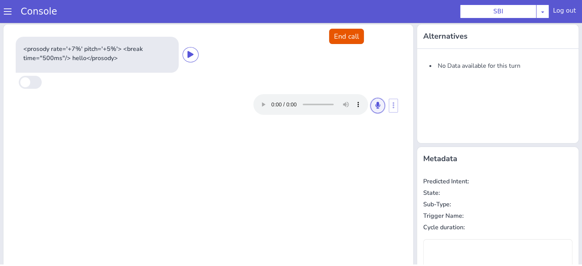
click at [375, 106] on icon at bounding box center [377, 105] width 5 height 7
click at [370, 108] on button at bounding box center [377, 105] width 15 height 15
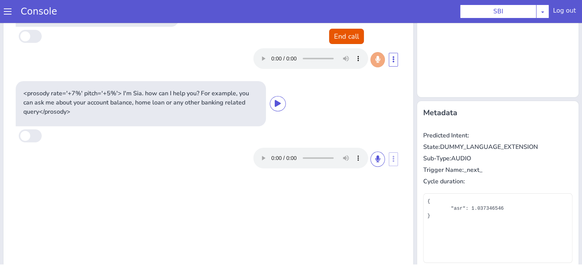
scroll to position [64, 0]
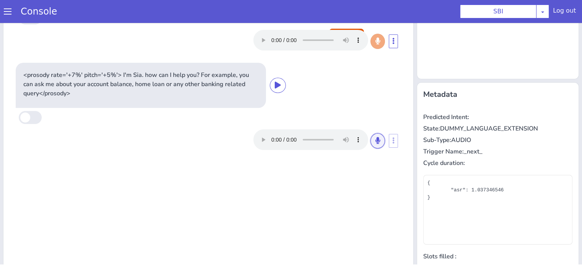
click at [375, 143] on button at bounding box center [377, 140] width 15 height 15
click at [375, 142] on icon at bounding box center [377, 140] width 5 height 7
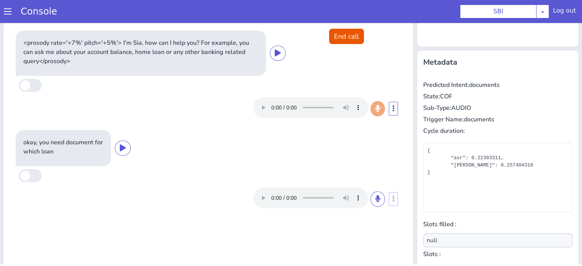
scroll to position [124, 0]
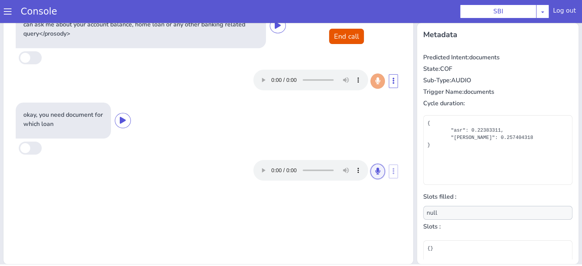
click at [375, 169] on icon at bounding box center [377, 171] width 5 height 7
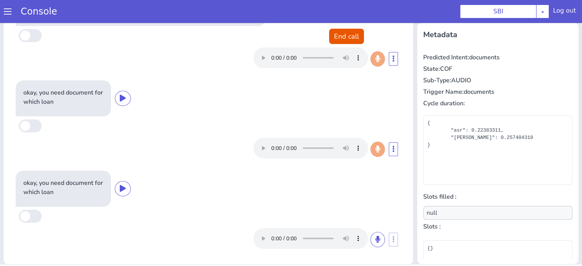
scroll to position [22, 0]
click at [375, 239] on icon at bounding box center [377, 239] width 5 height 7
drag, startPoint x: 367, startPoint y: 240, endPoint x: 354, endPoint y: 237, distance: 13.0
click at [375, 240] on icon at bounding box center [377, 239] width 5 height 7
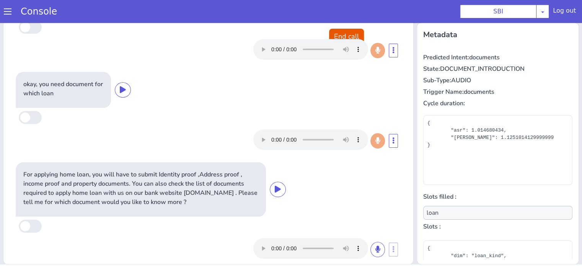
scroll to position [130, 0]
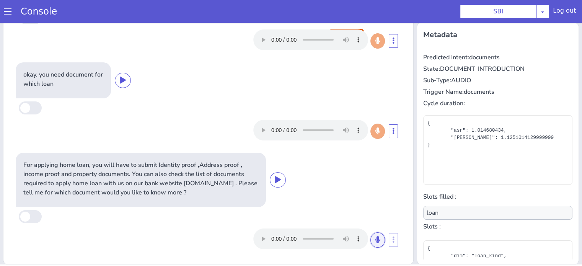
click at [375, 240] on icon at bounding box center [377, 239] width 5 height 7
click at [375, 241] on icon at bounding box center [377, 239] width 5 height 7
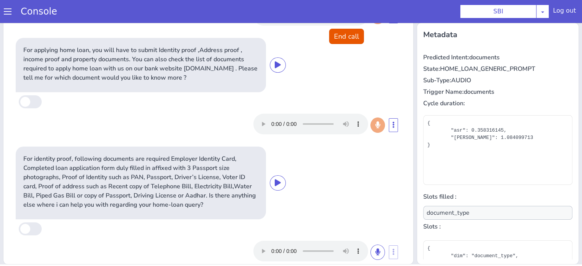
scroll to position [257, 0]
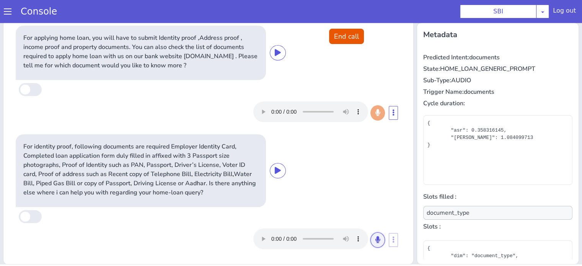
click at [374, 238] on button at bounding box center [377, 239] width 15 height 15
click at [375, 239] on icon at bounding box center [377, 239] width 5 height 7
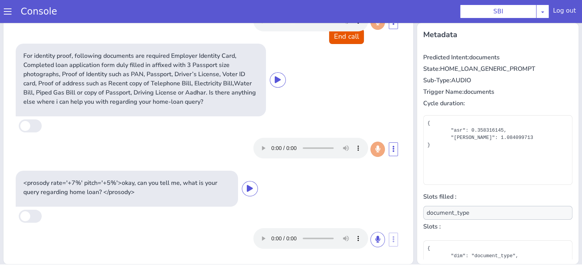
scroll to position [348, 0]
type input "null"
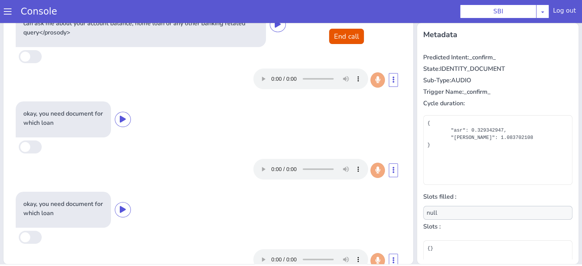
scroll to position [0, 0]
click at [344, 36] on button "End call" at bounding box center [346, 36] width 35 height 15
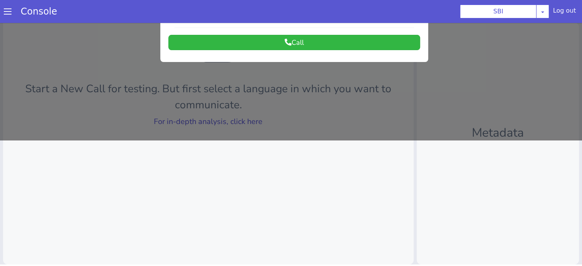
click at [260, 125] on div at bounding box center [291, 18] width 582 height 243
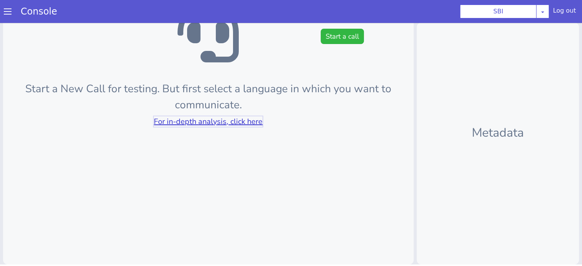
click at [250, 123] on link "For in-depth analysis, click here" at bounding box center [208, 121] width 109 height 10
click at [350, 36] on button "Start a call" at bounding box center [341, 36] width 43 height 15
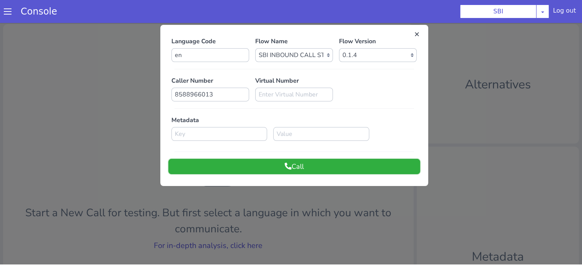
click at [316, 165] on button "Call" at bounding box center [294, 166] width 252 height 15
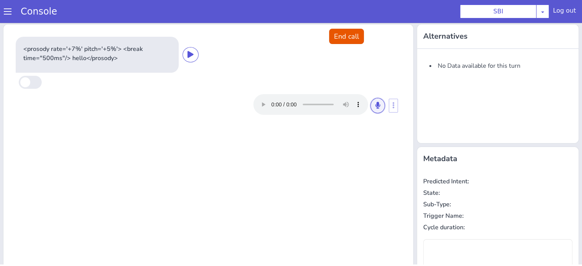
drag, startPoint x: 373, startPoint y: 105, endPoint x: 368, endPoint y: 113, distance: 9.3
click at [375, 106] on icon at bounding box center [377, 105] width 5 height 7
click at [375, 105] on icon at bounding box center [377, 105] width 5 height 7
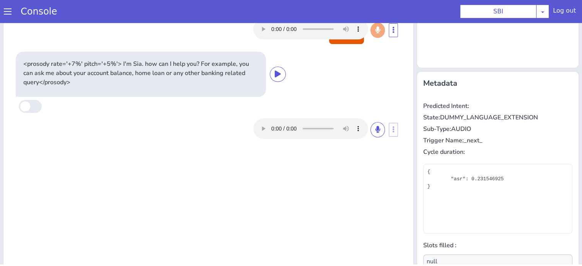
scroll to position [76, 0]
drag, startPoint x: 370, startPoint y: 129, endPoint x: 366, endPoint y: 137, distance: 9.1
click at [370, 129] on button at bounding box center [377, 128] width 15 height 15
click at [382, 129] on div at bounding box center [325, 127] width 145 height 21
click at [376, 130] on button at bounding box center [377, 128] width 15 height 15
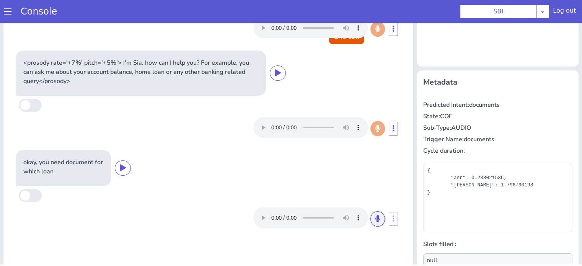
drag, startPoint x: 376, startPoint y: 223, endPoint x: 368, endPoint y: 210, distance: 16.0
click at [377, 223] on button at bounding box center [377, 218] width 15 height 15
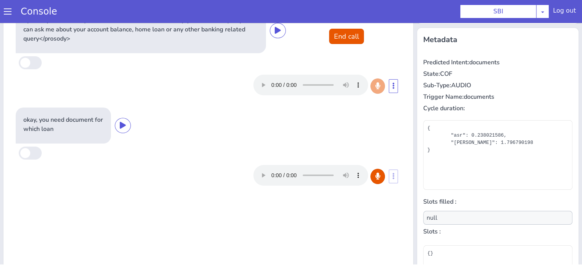
scroll to position [124, 0]
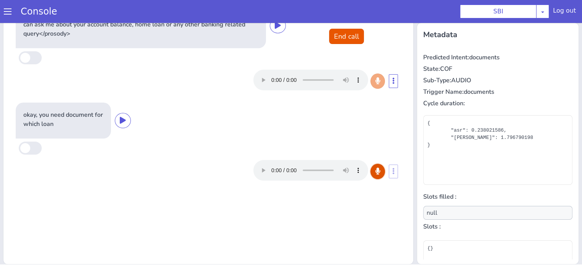
click at [375, 176] on button at bounding box center [377, 171] width 15 height 15
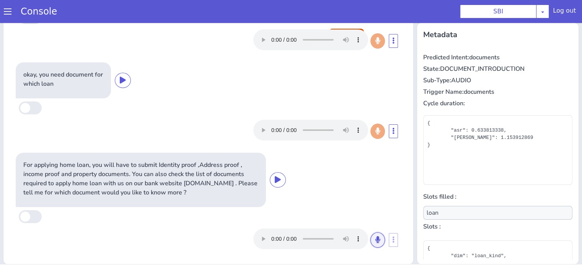
drag, startPoint x: 368, startPoint y: 238, endPoint x: 363, endPoint y: 227, distance: 12.0
click at [375, 239] on icon at bounding box center [377, 239] width 5 height 7
click at [375, 237] on icon at bounding box center [377, 239] width 5 height 7
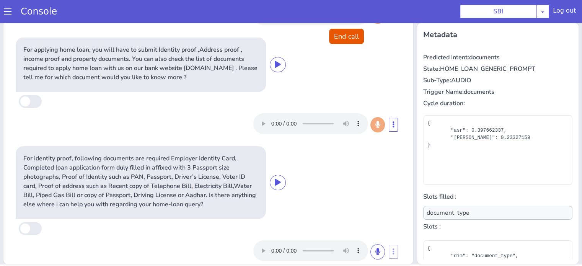
scroll to position [167, 0]
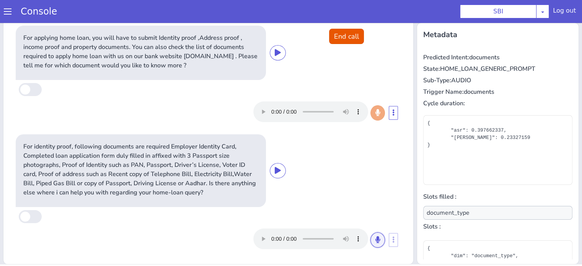
click at [370, 239] on button at bounding box center [377, 239] width 15 height 15
click at [366, 246] on div at bounding box center [319, 238] width 132 height 21
click at [375, 241] on icon at bounding box center [377, 239] width 5 height 7
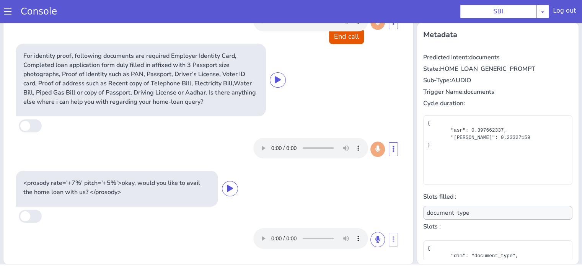
scroll to position [257, 0]
type input "null"
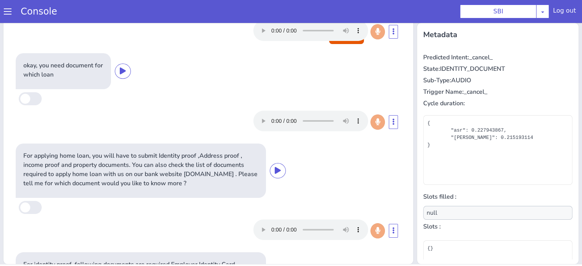
scroll to position [0, 0]
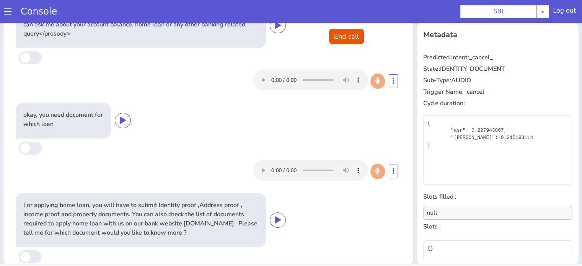
click at [81, 118] on p "okay, you need document for which loan" at bounding box center [63, 119] width 80 height 18
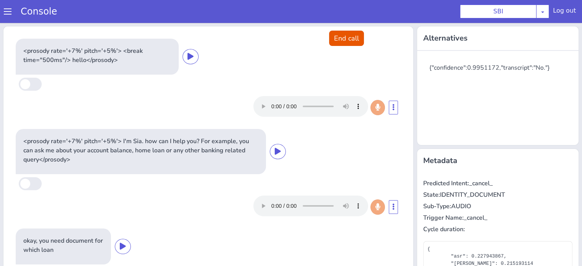
click at [78, 241] on p "okay, you need document for which loan" at bounding box center [63, 245] width 80 height 18
click at [125, 244] on icon at bounding box center [123, 245] width 6 height 7
click at [126, 245] on button at bounding box center [123, 246] width 16 height 15
click at [119, 245] on button at bounding box center [123, 246] width 16 height 15
click at [340, 37] on button "End call" at bounding box center [346, 38] width 35 height 15
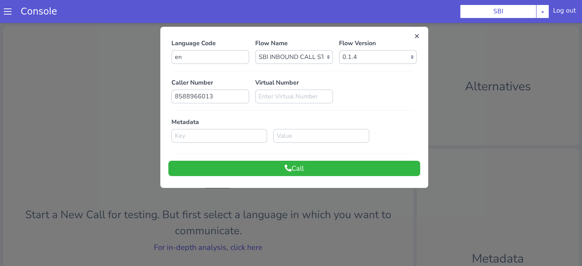
click at [249, 249] on div at bounding box center [291, 144] width 582 height 243
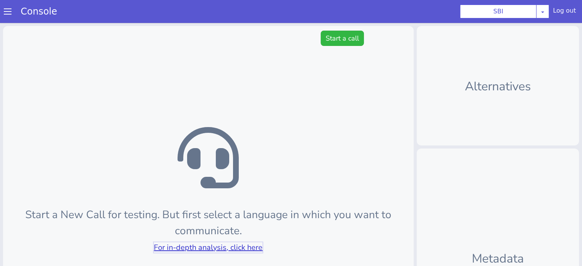
click at [251, 249] on link "For in-depth analysis, click here" at bounding box center [208, 247] width 109 height 10
drag, startPoint x: 337, startPoint y: 35, endPoint x: 335, endPoint y: 44, distance: 9.5
click at [337, 35] on button "Start a call" at bounding box center [341, 38] width 43 height 15
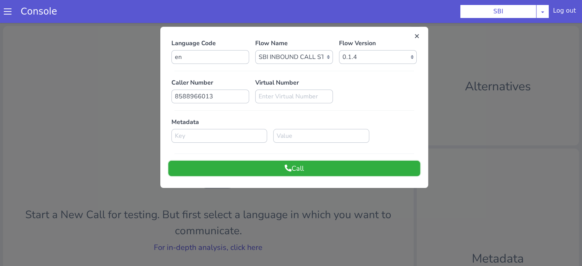
click at [320, 169] on button "Call" at bounding box center [294, 168] width 252 height 15
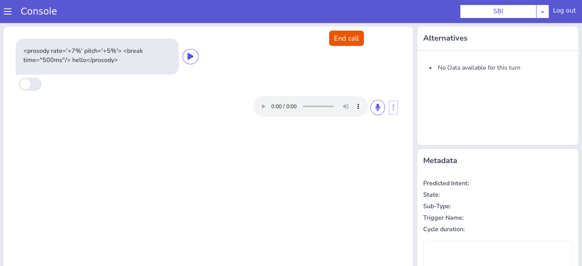
drag, startPoint x: 371, startPoint y: 115, endPoint x: 367, endPoint y: 136, distance: 21.0
click at [371, 114] on div at bounding box center [319, 106] width 132 height 21
drag, startPoint x: 374, startPoint y: 103, endPoint x: 366, endPoint y: 125, distance: 23.9
click at [375, 104] on icon at bounding box center [377, 107] width 5 height 7
click at [375, 109] on icon at bounding box center [377, 107] width 5 height 7
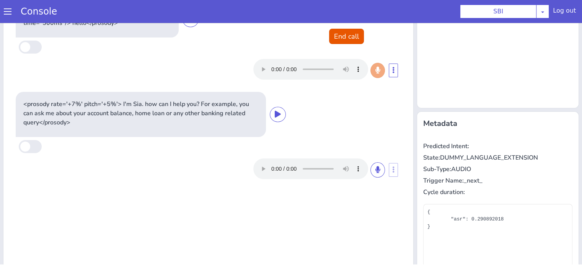
scroll to position [76, 0]
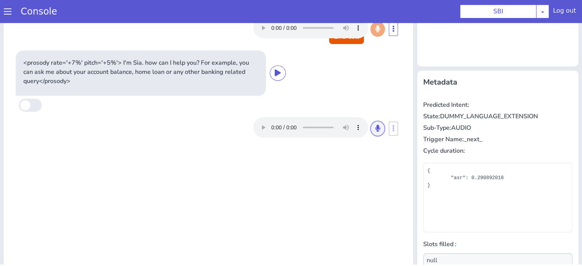
click at [375, 129] on icon at bounding box center [377, 128] width 5 height 7
click at [375, 131] on icon at bounding box center [377, 128] width 5 height 7
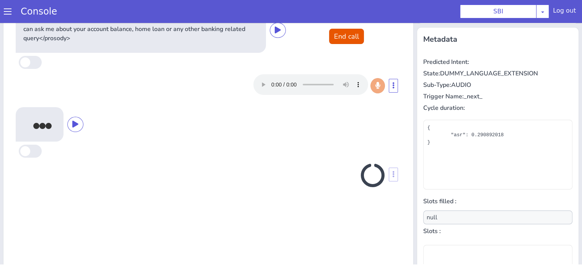
scroll to position [124, 0]
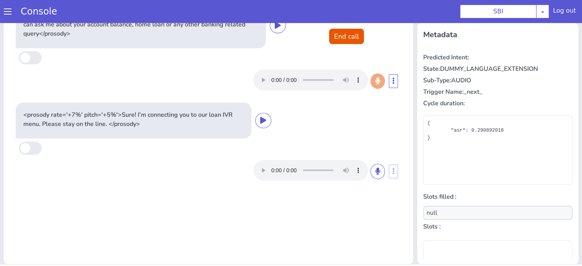
type input "loan"
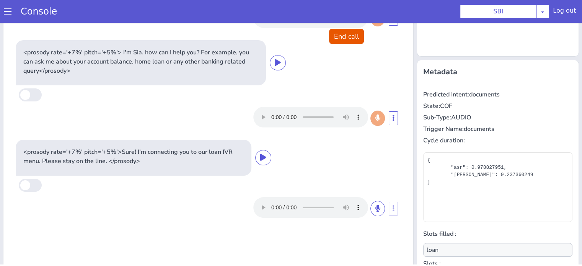
scroll to position [115, 0]
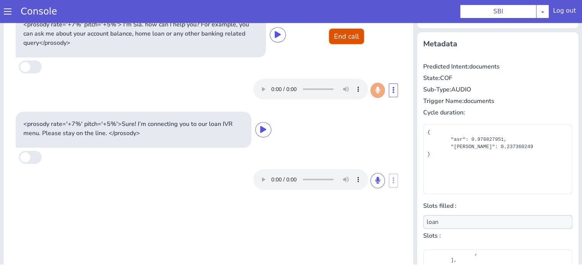
click at [349, 39] on button "End call" at bounding box center [346, 36] width 35 height 15
